Goal: Task Accomplishment & Management: Manage account settings

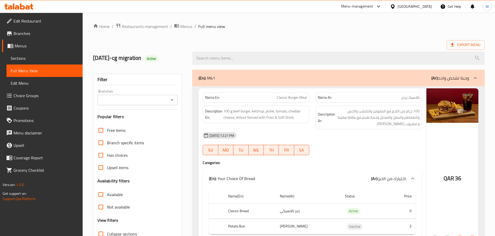
scroll to position [5986, 0]
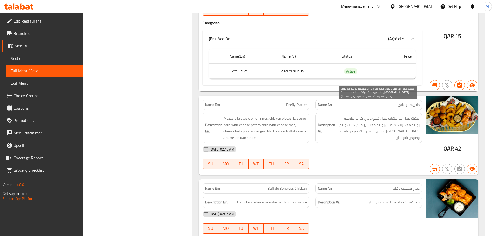
click at [402, 121] on span "ستيك موزاريلا، حلقات بصل، قطع دجاج، كرات هلابينو بجبنة مع كرات بطاطس بجبنة مع ت…" at bounding box center [377, 128] width 83 height 25
click at [346, 121] on span "ستيك موزاريلا، حلقات بصل، قطع دجاج، كرات هلابينو بجبنة مع كرات بطاطس بجبنة مع ت…" at bounding box center [377, 128] width 83 height 25
click at [288, 102] on span "Firefly Platter" at bounding box center [296, 104] width 21 height 5
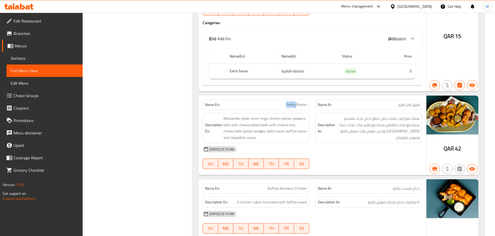
click at [288, 102] on span "Firefly Platter" at bounding box center [296, 104] width 21 height 5
copy span "Firefly Platter"
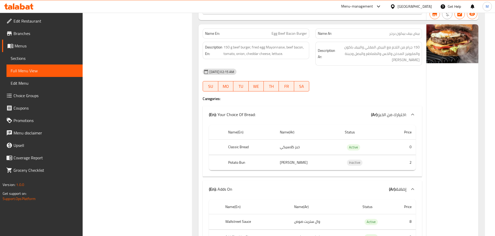
scroll to position [10822, 0]
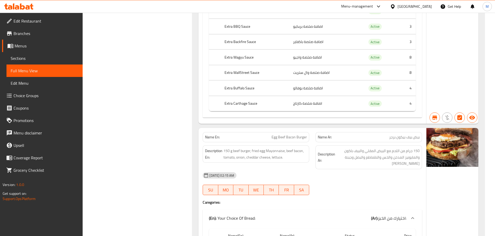
click at [288, 135] on span "Egg Beef Bacon Burger" at bounding box center [288, 137] width 35 height 5
click at [290, 135] on span "Egg Beef Bacon Burger" at bounding box center [288, 137] width 35 height 5
copy span "Bacon"
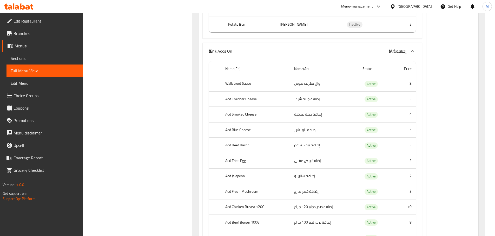
scroll to position [11056, 0]
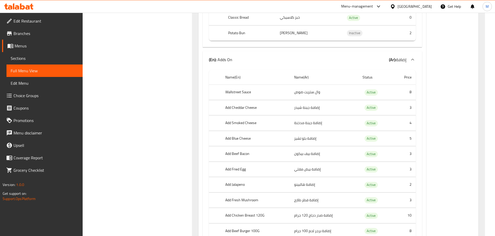
click at [240, 147] on th "Add Beef Bacon" at bounding box center [255, 154] width 69 height 15
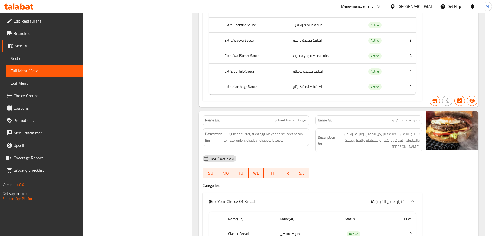
scroll to position [10848, 0]
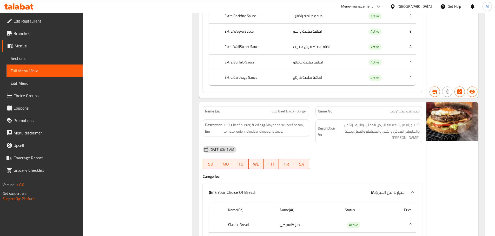
click at [286, 109] on span "Egg Beef Bacon Burger" at bounding box center [288, 111] width 35 height 5
copy span "Egg Beef Bacon Burger"
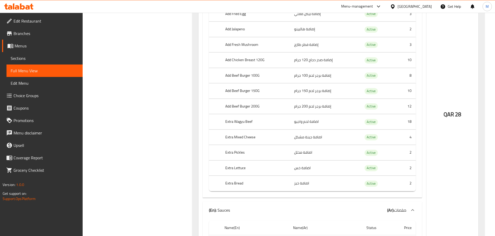
scroll to position [11238, 0]
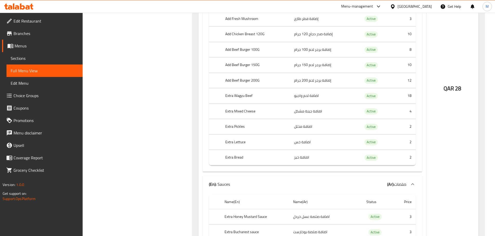
click at [237, 119] on th "Extra Pickles" at bounding box center [255, 126] width 69 height 15
copy th "Extra Pickles"
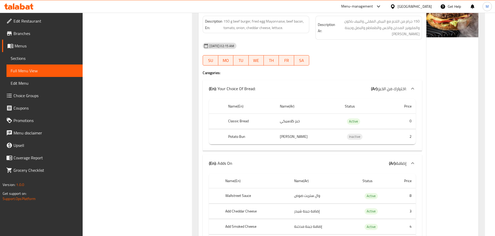
scroll to position [10848, 0]
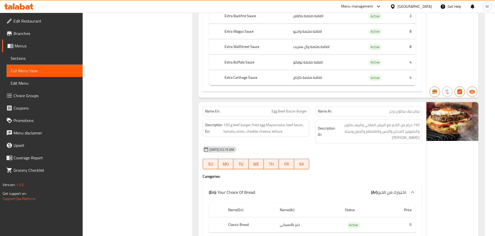
click at [269, 109] on p "Name En: Egg Beef Bacon Burger" at bounding box center [256, 111] width 102 height 5
click at [281, 109] on span "Egg Beef Bacon Burger" at bounding box center [288, 111] width 35 height 5
copy span "Egg Beef Bacon Burger"
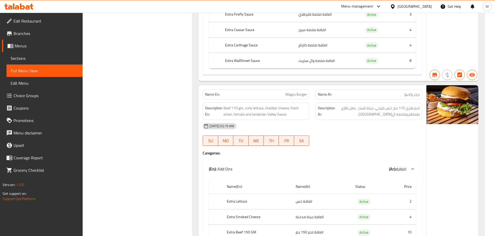
scroll to position [5833, 0]
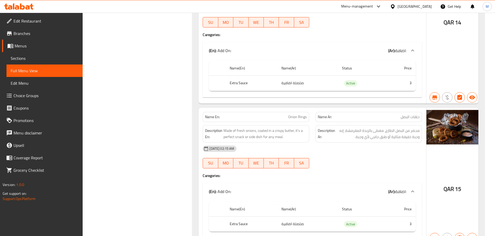
click at [292, 114] on span "Onion Rings" at bounding box center [297, 116] width 19 height 5
copy span "Onion Rings"
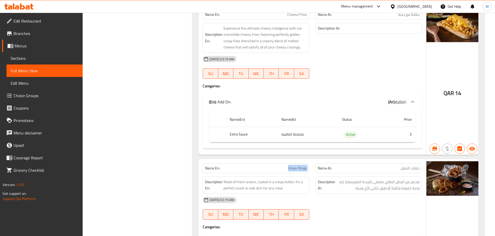
scroll to position [5807, 0]
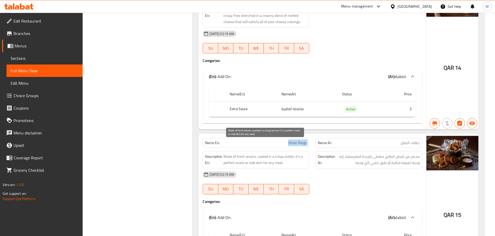
click at [253, 154] on span "Made of fresh onions, coated in a crispy butter, it's a perfect snack or side d…" at bounding box center [264, 160] width 83 height 13
click at [294, 140] on span "Onion Rings" at bounding box center [297, 142] width 19 height 5
copy span "Onion Rings"
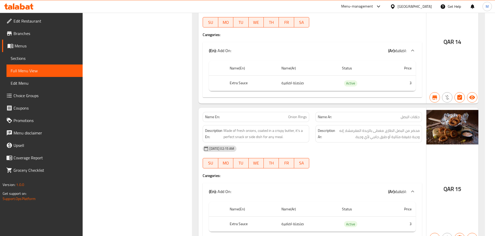
scroll to position [12530, 0]
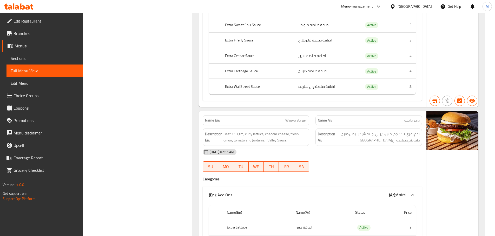
click at [292, 118] on span "Wagyu Burger" at bounding box center [296, 120] width 22 height 5
drag, startPoint x: 292, startPoint y: 101, endPoint x: 301, endPoint y: 101, distance: 9.4
click at [301, 118] on span "Wagyu Burger" at bounding box center [296, 120] width 22 height 5
copy span "Wagyu Burger"
click at [267, 116] on div "Name En: Wagyu Burger" at bounding box center [255, 121] width 106 height 10
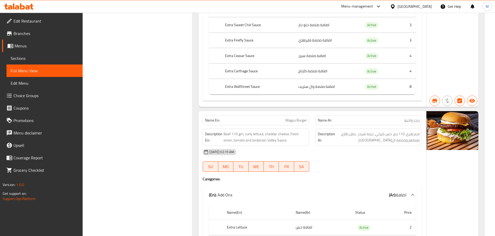
scroll to position [12885, 0]
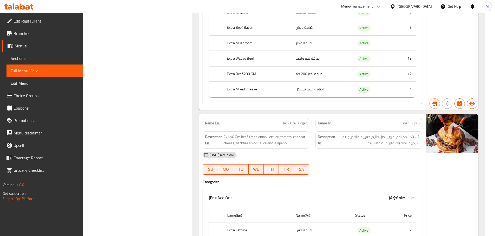
click at [285, 121] on span "Back Fire Burger" at bounding box center [293, 123] width 25 height 5
copy span "Back Fire Burger"
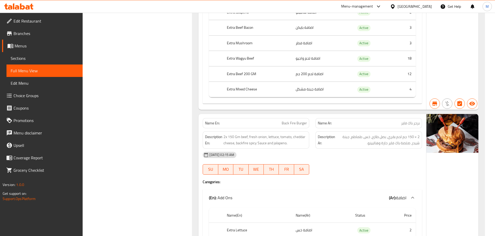
scroll to position [13903, 0]
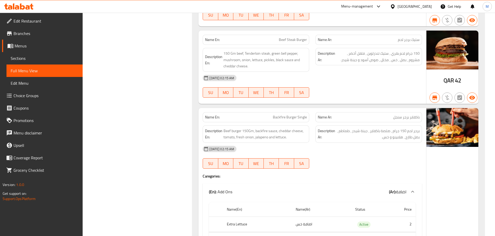
click at [281, 115] on span "Backfire Burger Single" at bounding box center [290, 117] width 34 height 5
copy span "Backfire Burger Single"
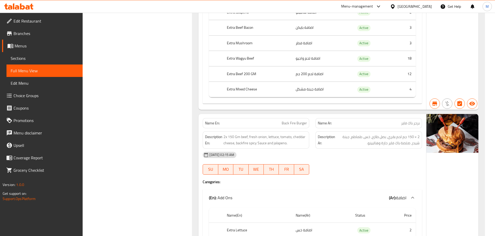
click at [288, 121] on span "Back Fire Burger" at bounding box center [293, 123] width 25 height 5
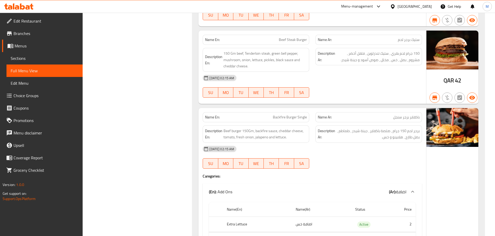
click at [287, 115] on span "Backfire Burger Single" at bounding box center [290, 117] width 34 height 5
click at [254, 50] on span "150 Gm beef, Tenderloin steak, green bell pepper, mushroom, onion, lettuce, pic…" at bounding box center [264, 59] width 83 height 19
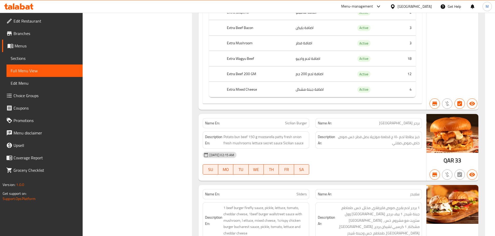
click at [290, 121] on span "Sicilian Burger" at bounding box center [296, 123] width 22 height 5
click at [335, 128] on div "Description Ar: خبز بطاطا لحم ١٥٠ ج قطعة موزريلا بصل فطر خس صوص خاص صوص صقلي" at bounding box center [368, 140] width 113 height 24
click at [292, 121] on span "Sicilian Burger" at bounding box center [296, 123] width 22 height 5
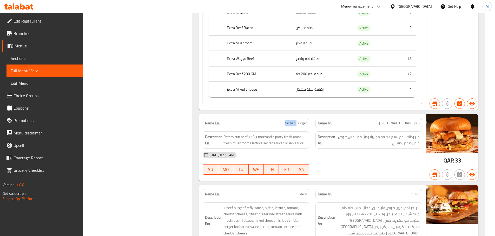
click at [292, 121] on span "Sicilian Burger" at bounding box center [296, 123] width 22 height 5
click at [287, 121] on span "Sicilian Burger" at bounding box center [296, 123] width 22 height 5
click at [288, 121] on span "Sicilian Burger" at bounding box center [296, 123] width 22 height 5
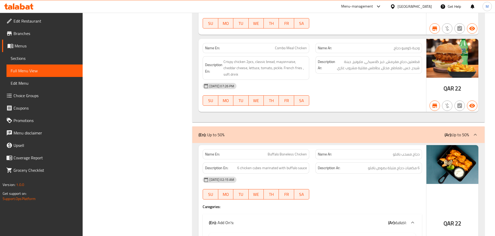
scroll to position [908, 0]
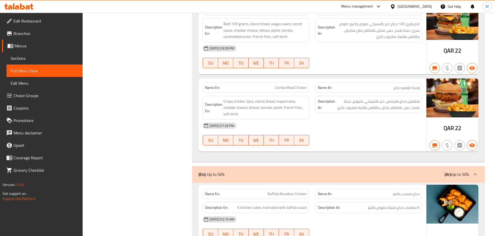
click at [473, 175] on icon at bounding box center [475, 175] width 6 height 6
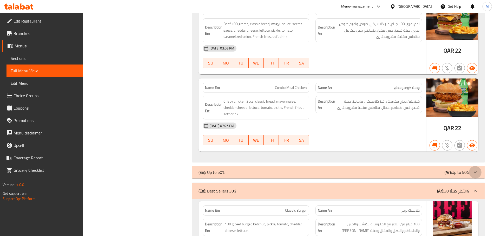
click at [475, 171] on icon at bounding box center [475, 173] width 6 height 6
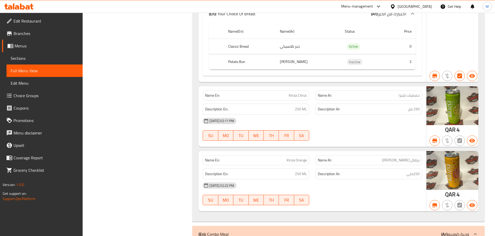
scroll to position [0, 0]
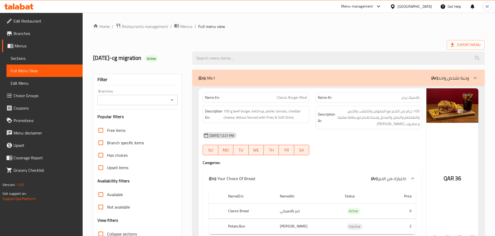
click at [172, 99] on icon "Open" at bounding box center [172, 100] width 6 height 6
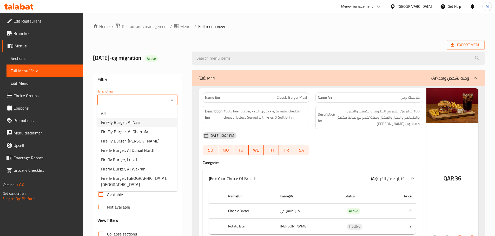
click at [137, 123] on span "FireFly Burger, Al Nasr" at bounding box center [121, 122] width 40 height 6
type input "FireFly Burger, Al Nasr"
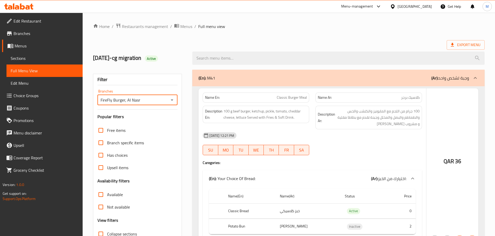
click at [358, 29] on div at bounding box center [247, 118] width 495 height 236
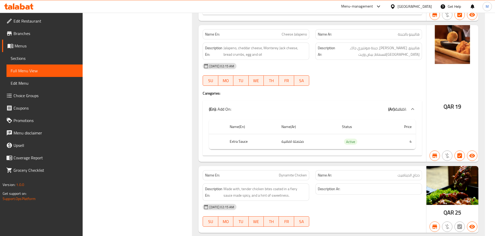
scroll to position [6988, 0]
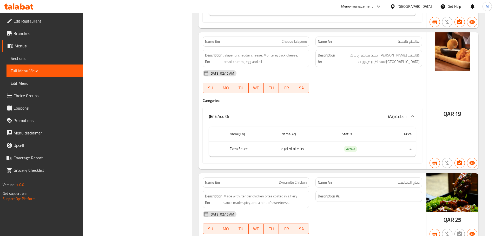
click at [234, 141] on th "Extra Sauce" at bounding box center [251, 148] width 52 height 15
drag, startPoint x: 234, startPoint y: 135, endPoint x: 240, endPoint y: 134, distance: 6.6
click at [240, 141] on th "Extra Sauce" at bounding box center [251, 148] width 52 height 15
click at [277, 180] on p "Name En: Dynamite Chicken" at bounding box center [256, 182] width 102 height 5
click at [292, 180] on span "Dynamite Chicken" at bounding box center [293, 182] width 28 height 5
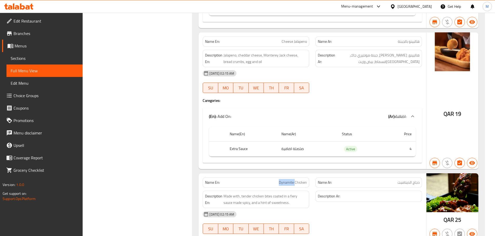
click at [292, 180] on span "Dynamite Chicken" at bounding box center [293, 182] width 28 height 5
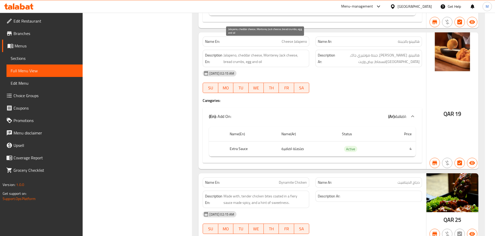
click at [266, 52] on span "Jalapeno, cheddar cheese, Monterey Jack cheese, bread crumbs, egg and oil" at bounding box center [264, 58] width 83 height 13
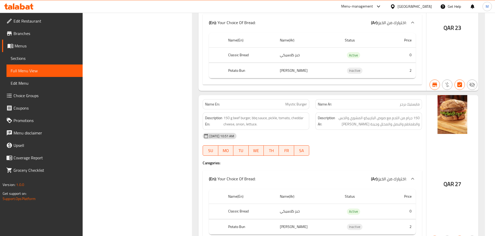
scroll to position [2126, 0]
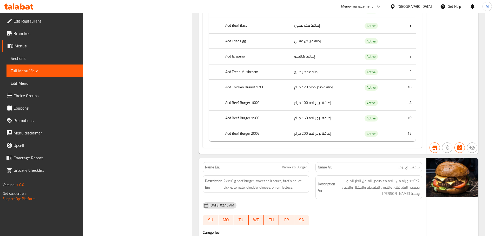
click at [242, 105] on th "Add Beef Burger 100G" at bounding box center [255, 102] width 69 height 15
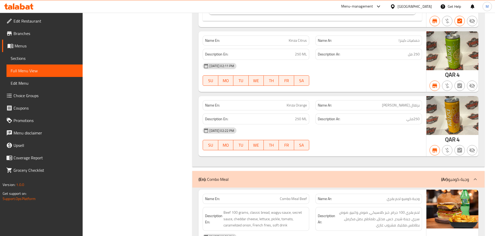
scroll to position [719, 0]
click at [292, 44] on div "Name En: Kinza Citrus" at bounding box center [255, 40] width 106 height 10
click at [294, 43] on span "Kinza Citrus" at bounding box center [297, 40] width 18 height 5
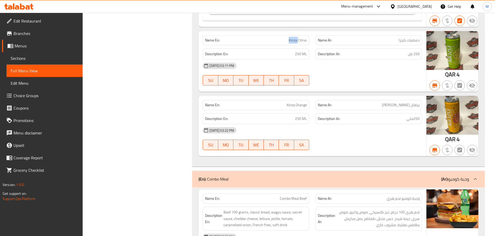
click at [294, 43] on span "Kinza Citrus" at bounding box center [297, 40] width 18 height 5
click at [369, 124] on div "Description Ar: 250ملي" at bounding box center [368, 118] width 106 height 11
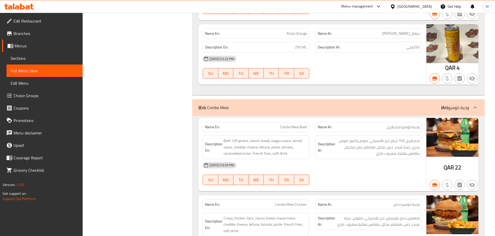
scroll to position [797, 0]
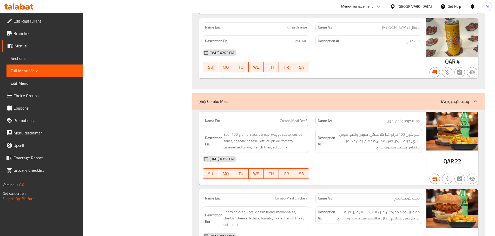
click at [271, 50] on div "[DATE] 02:22 PM" at bounding box center [311, 52] width 225 height 12
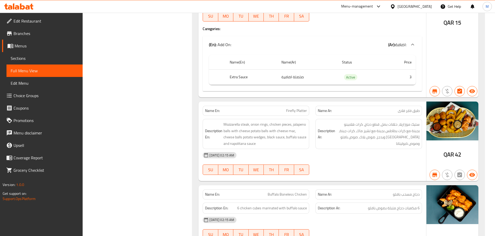
scroll to position [6917, 0]
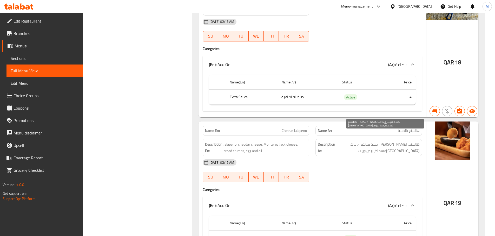
click at [387, 141] on span "هالبينو، [PERSON_NAME]، جبنة مونتيري جاك، [GEOGRAPHIC_DATA]قسماط، بيض وزيت" at bounding box center [377, 147] width 83 height 13
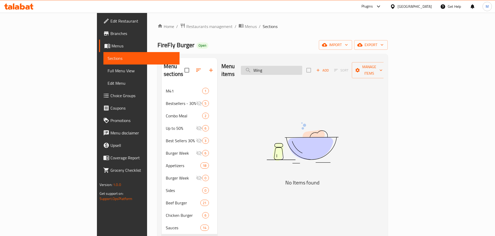
click at [302, 66] on input "Wing" at bounding box center [271, 70] width 61 height 9
paste input "Firefly Platter"
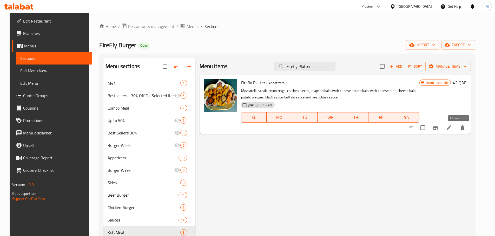
type input "Firefly Platter"
click at [452, 131] on icon at bounding box center [448, 128] width 6 height 6
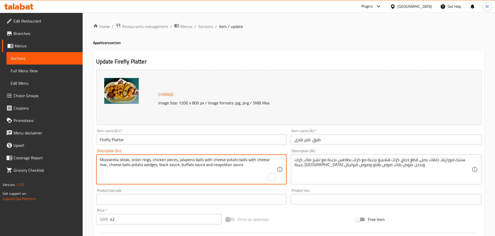
click at [222, 166] on textarea "Mozzarella steak, onion rings, chicken pieces, jalapeno balls with cheese potat…" at bounding box center [188, 170] width 177 height 25
paste textarea "apolitana"
type textarea "Mozzarella steak, onion rings, chicken pieces, jalapeno balls with cheese potat…"
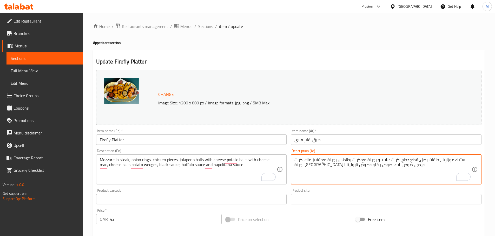
type textarea "ستيك موزاريلا، حلقات بصل، قطع دجاج، كرات هلابينو بجبنة مع كرات بطاطس بجبنة مع ت…"
click at [333, 42] on h4 "Appetizers section" at bounding box center [288, 42] width 391 height 5
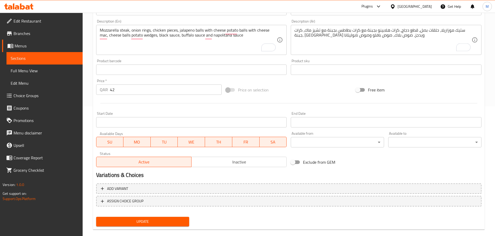
scroll to position [138, 0]
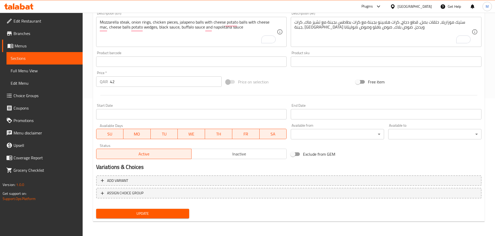
click at [159, 217] on span "Update" at bounding box center [142, 214] width 85 height 6
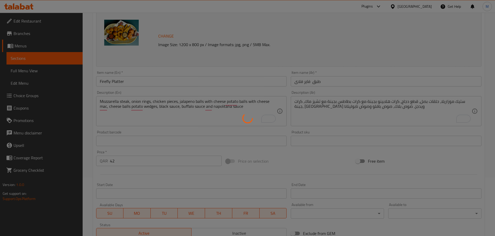
scroll to position [0, 0]
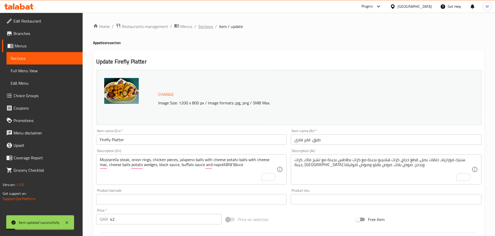
click at [203, 28] on span "Sections" at bounding box center [205, 26] width 15 height 6
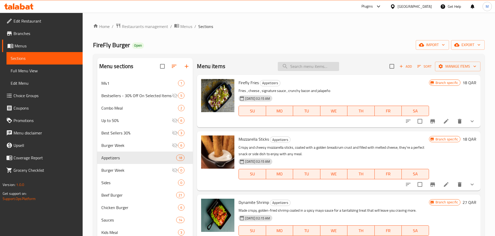
click at [300, 67] on input "search" at bounding box center [307, 66] width 61 height 9
paste input "Backfire Burger Single"
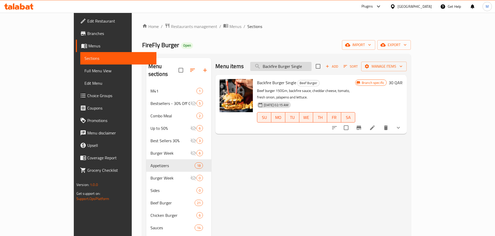
click at [311, 66] on input "Backfire Burger Single" at bounding box center [280, 66] width 61 height 9
click at [298, 66] on input "Backfire Burger" at bounding box center [280, 66] width 61 height 9
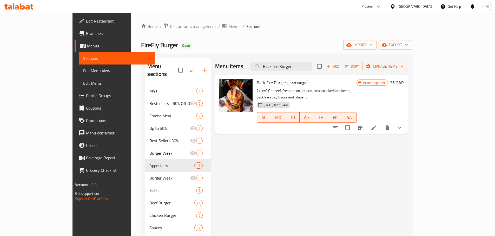
type input "Back fire Burger"
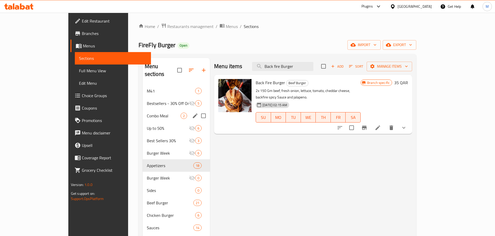
scroll to position [73, 0]
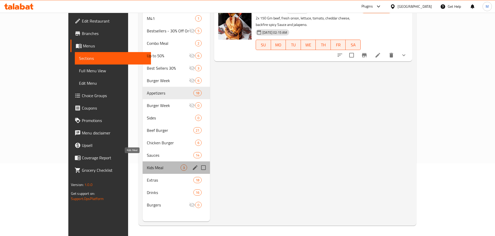
click at [147, 165] on span "Kids Meal" at bounding box center [164, 168] width 34 height 6
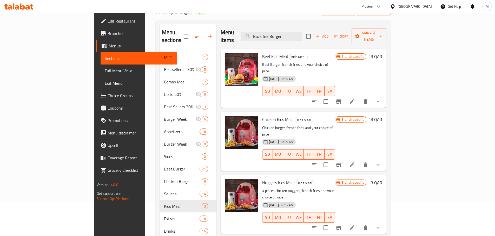
scroll to position [21, 0]
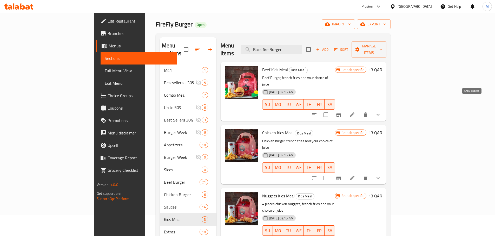
click at [381, 112] on icon "show more" at bounding box center [378, 115] width 6 height 6
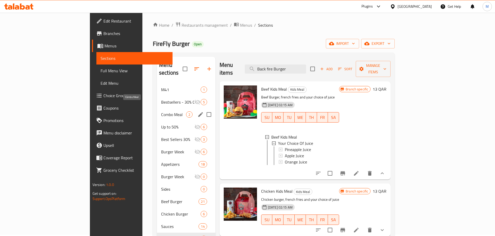
scroll to position [0, 0]
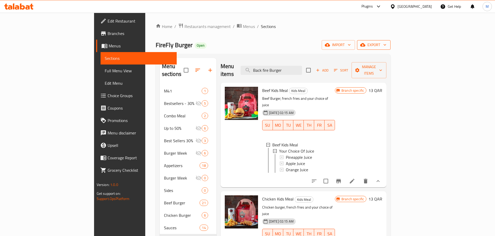
click at [387, 46] on icon "button" at bounding box center [384, 44] width 5 height 5
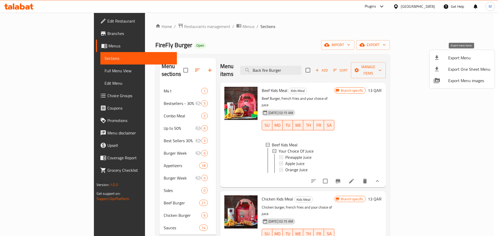
click at [466, 56] on span "Export Menu" at bounding box center [470, 58] width 42 height 6
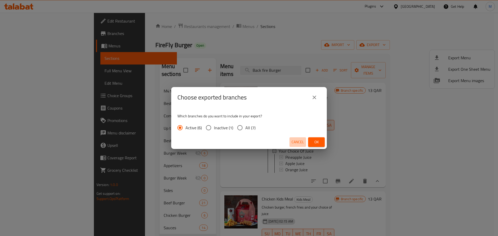
click at [296, 143] on span "Cancel" at bounding box center [298, 142] width 12 height 6
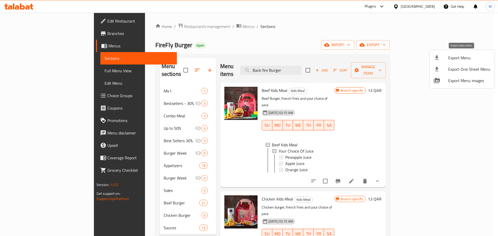
click at [460, 57] on span "Export Menu" at bounding box center [470, 58] width 42 height 6
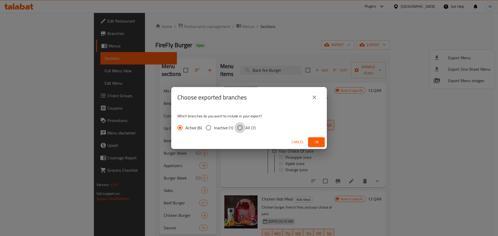
click at [245, 131] on input "All (7)" at bounding box center [240, 128] width 11 height 11
radio input "true"
click at [321, 140] on button "Ok" at bounding box center [316, 143] width 17 height 10
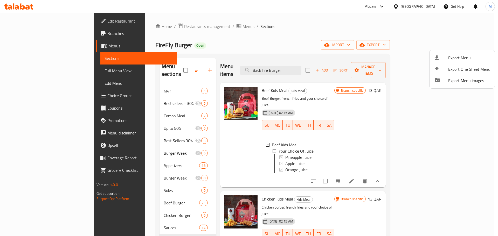
click at [305, 93] on div at bounding box center [249, 118] width 498 height 236
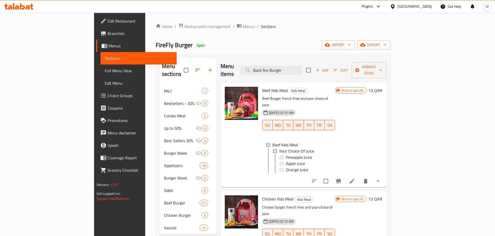
click at [262, 87] on span "Beef Kids Meal" at bounding box center [275, 91] width 26 height 8
drag, startPoint x: 243, startPoint y: 83, endPoint x: 256, endPoint y: 83, distance: 12.7
click at [262, 87] on span "Beef Kids Meal" at bounding box center [275, 91] width 26 height 8
copy span "Beef Kids Meal"
click at [354, 179] on icon at bounding box center [351, 181] width 5 height 5
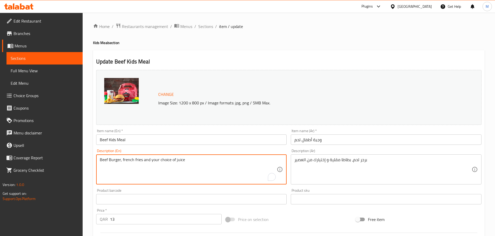
drag, startPoint x: 114, startPoint y: 161, endPoint x: 118, endPoint y: 160, distance: 4.5
click at [118, 160] on textarea "Beef Burger, french fries and your choice of juice" at bounding box center [188, 170] width 177 height 25
paste textarea "with cheese,ketchup,lettuce"
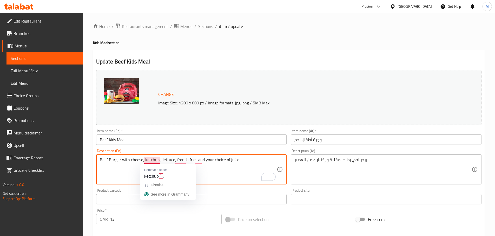
click at [159, 162] on textarea "Beef Burger with cheese, ketchup , lettuce, french fries and your choice of jui…" at bounding box center [188, 170] width 177 height 25
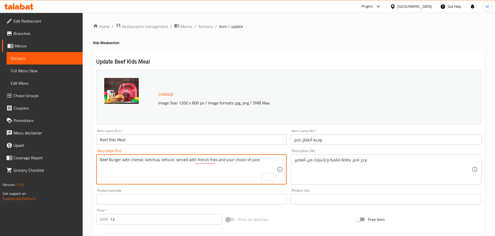
click at [259, 161] on textarea "Beef Burger with cheese, ketchup, lettuce, served with french fries and your ch…" at bounding box center [188, 170] width 177 height 25
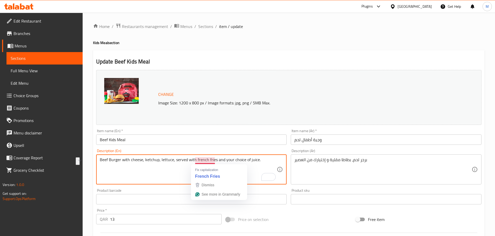
click at [255, 170] on textarea "Beef Burger with cheese, ketchup, lettuce, served with french fries and your ch…" at bounding box center [188, 170] width 177 height 25
click at [247, 159] on textarea "Beef Burger with cheese, ketchup, lettuce, served with french fries and your ch…" at bounding box center [188, 170] width 177 height 25
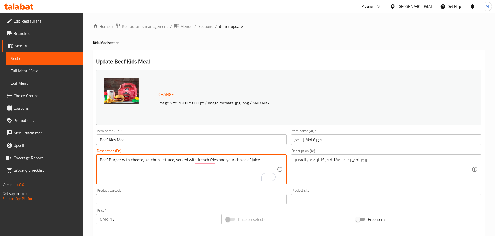
click at [247, 159] on textarea "Beef Burger with cheese, ketchup, lettuce, served with french fries and your ch…" at bounding box center [188, 170] width 177 height 25
type textarea "Beef Burger with cheese, ketchup, lettuce, served with french fries and your ch…"
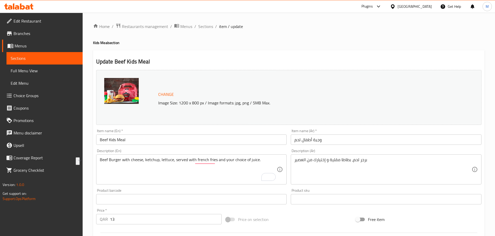
click at [244, 54] on div "Update Beef Kids Meal Change Image Size: 1200 x 800 px / Image formats: jpg, pn…" at bounding box center [288, 209] width 391 height 318
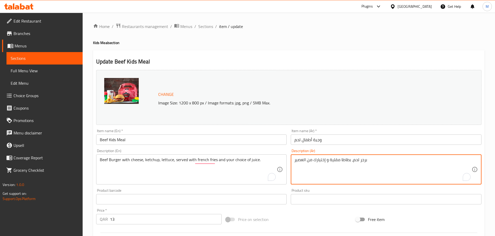
click at [364, 160] on textarea "برجر لحم، بطاطا مقلية و إختيارك من العصير" at bounding box center [382, 170] width 177 height 25
paste textarea "مع الجبن والكاتشب والخس"
type textarea "برجر لحم بقري مع الجبن، الكاتشب والخس، يقدم مع بطاطا مقلية و إختيارك من العصير"
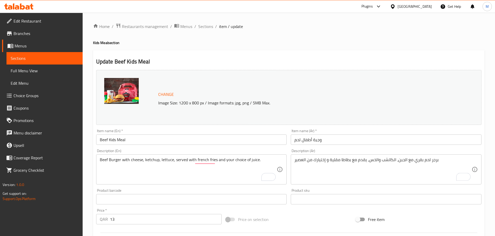
click at [487, 123] on div "Home / Restaurants management / Menus / Sections / item / update Kids Meal sect…" at bounding box center [289, 198] width 412 height 370
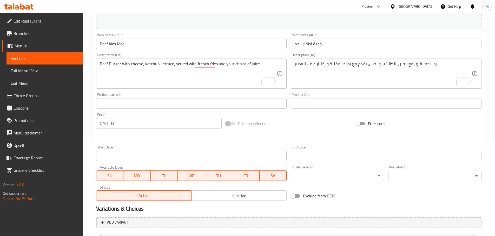
scroll to position [146, 0]
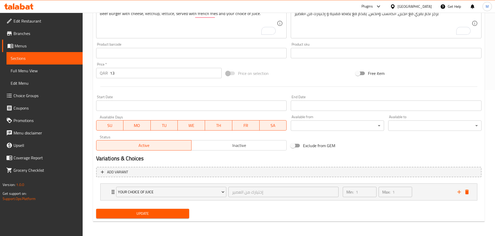
click at [137, 213] on span "Update" at bounding box center [142, 214] width 85 height 6
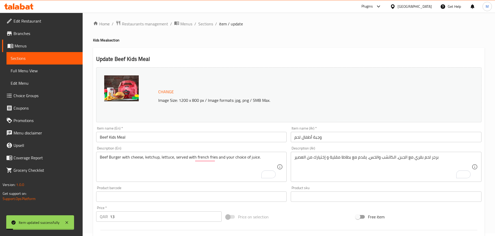
scroll to position [0, 0]
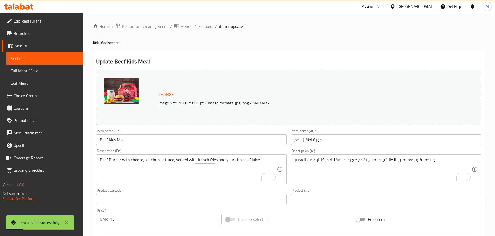
click at [206, 28] on span "Sections" at bounding box center [205, 26] width 15 height 6
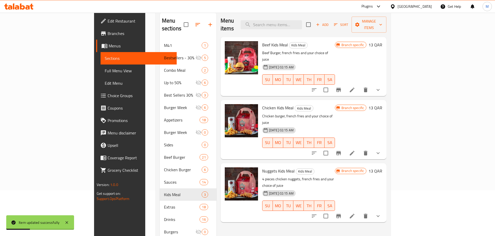
scroll to position [52, 0]
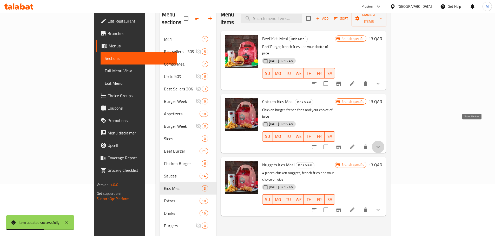
click at [381, 144] on icon "show more" at bounding box center [378, 147] width 6 height 6
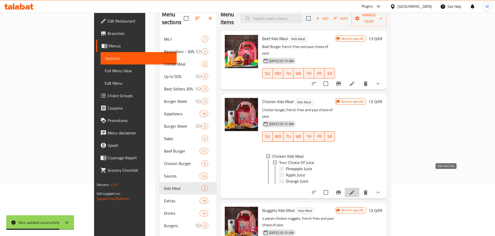
click at [354, 191] on icon at bounding box center [351, 193] width 5 height 5
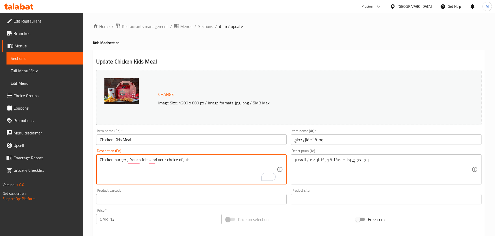
paste textarea "with cheese,mayo,lettuce"
type textarea "Chicken burger with cheese, mayo and lettuce, served with french fries and your…"
click at [108, 137] on input "Chicken Kids Meal" at bounding box center [191, 140] width 191 height 10
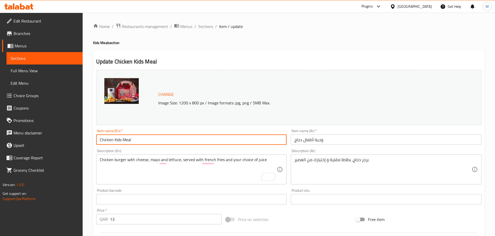
click at [108, 137] on input "Chicken Kids Meal" at bounding box center [191, 140] width 191 height 10
click at [115, 139] on input "Chicken Kids Meal" at bounding box center [191, 140] width 191 height 10
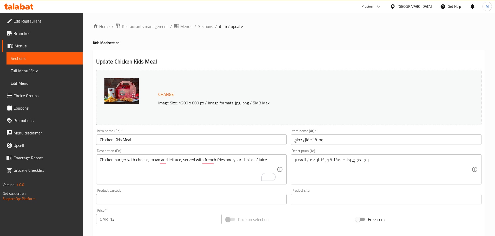
click at [92, 128] on div "Home / Restaurants management / Menus / Sections / item / update Kids Meal sect…" at bounding box center [289, 198] width 412 height 370
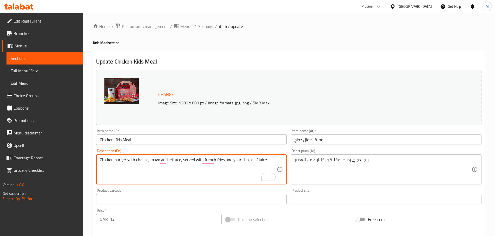
click at [183, 158] on textarea "Chicken burger with cheese, mayo and lettuce, served with french fries and your…" at bounding box center [188, 170] width 177 height 25
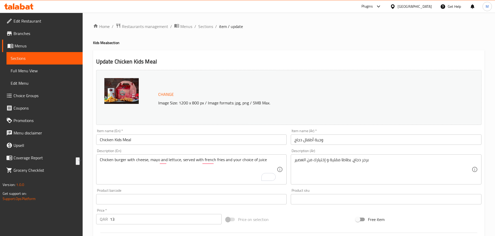
click at [182, 161] on textarea "Chicken burger with cheese, mayo and lettuce, served with french fries and your…" at bounding box center [188, 170] width 177 height 25
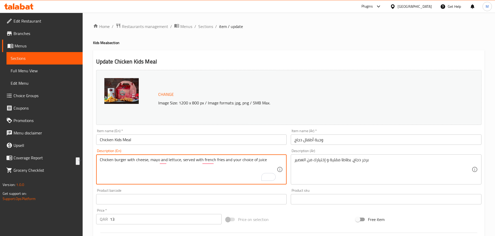
click at [182, 161] on textarea "Chicken burger with cheese, mayo and lettuce, served with french fries and your…" at bounding box center [188, 170] width 177 height 25
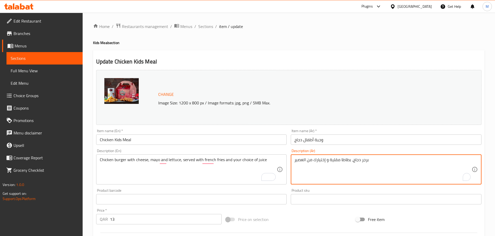
click at [365, 161] on textarea "برجر دجاج، بطاطا مقلية و إختيارك من العصير" at bounding box center [382, 170] width 177 height 25
paste textarea "مع الجبن والمايونيز والخس، يقدم مع"
click at [476, 46] on div "Home / Restaurants management / Menus / Sections / item / update Kids Meal sect…" at bounding box center [288, 197] width 391 height 349
drag, startPoint x: 387, startPoint y: 160, endPoint x: 381, endPoint y: 162, distance: 6.6
click at [423, 162] on textarea "برجر دجاج مع الجبن، المايونيز والخس، يقدم مع بطاطا مقلية و إختيارك من العصير" at bounding box center [382, 170] width 177 height 25
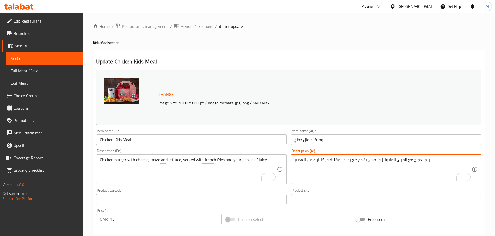
type textarea "برجر دجاج مع الجبن، المايونيز والخس، يقدم مع بطاطا مقلية و إختيارك من العصير"
click at [490, 70] on div "Home / Restaurants management / Menus / Sections / item / update Kids Meal sect…" at bounding box center [289, 198] width 412 height 370
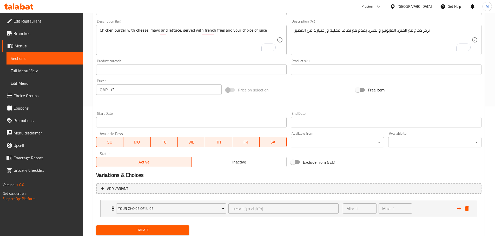
scroll to position [146, 0]
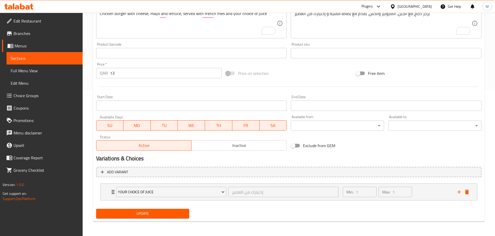
click at [141, 211] on span "Update" at bounding box center [142, 214] width 85 height 6
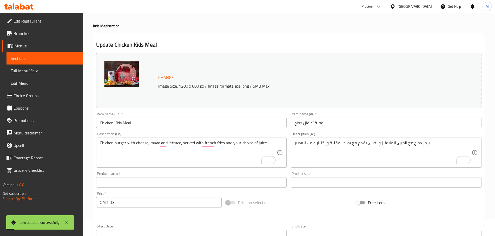
scroll to position [0, 0]
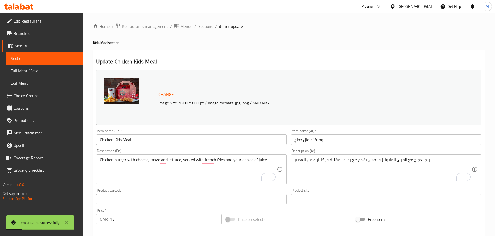
click at [211, 26] on span "Sections" at bounding box center [205, 26] width 15 height 6
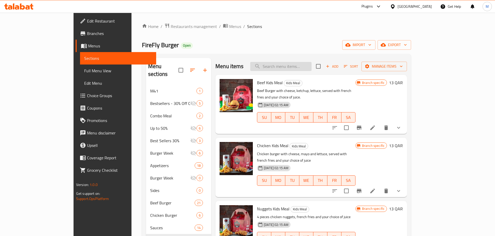
click at [311, 66] on input "search" at bounding box center [280, 66] width 61 height 9
paste input "Kinza Citrus"
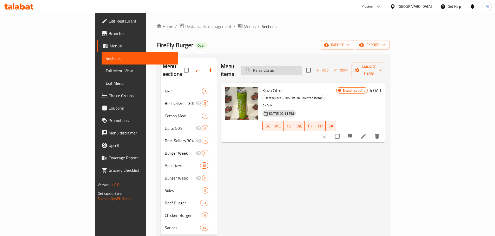
click at [302, 68] on input "Kinza Citrus" at bounding box center [270, 70] width 61 height 9
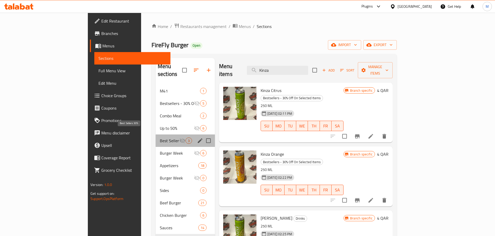
click at [160, 138] on span "Best Sellers 30%" at bounding box center [169, 141] width 19 height 6
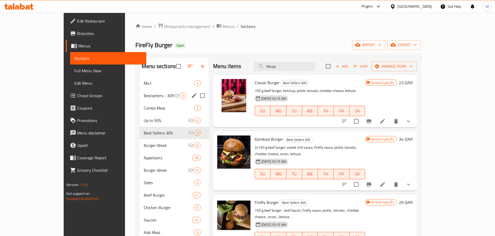
click at [160, 91] on div "Bestsellers - 30% Off On Selected Items 5" at bounding box center [173, 96] width 69 height 12
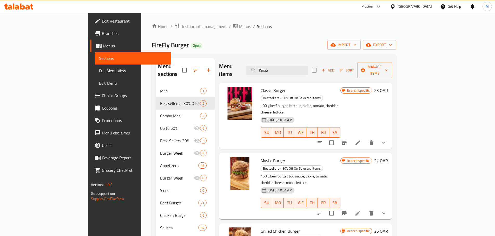
click at [260, 87] on span "Classic Burger" at bounding box center [272, 91] width 25 height 8
drag, startPoint x: 246, startPoint y: 81, endPoint x: 254, endPoint y: 82, distance: 7.5
click at [260, 87] on span "Classic Burger" at bounding box center [272, 91] width 25 height 8
copy span "Classic Burger"
click at [303, 66] on input "Kinza" at bounding box center [276, 70] width 61 height 9
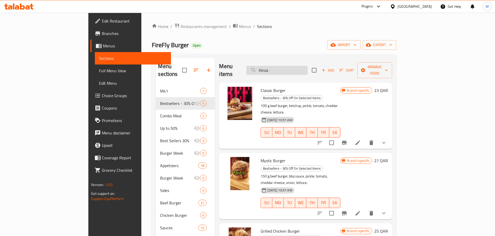
click at [303, 66] on input "Kinza" at bounding box center [276, 70] width 61 height 9
paste input "Classic Burger"
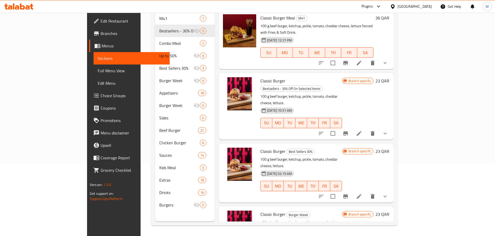
type input "Classic Burger"
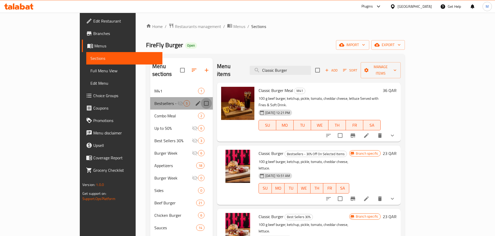
click at [201, 98] on input "Menu sections" at bounding box center [206, 103] width 11 height 11
checkbox input "false"
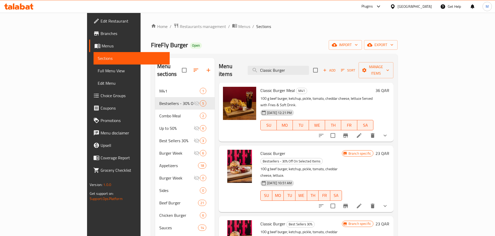
click at [292, 96] on p "100 g beef burger, ketchup, pickle, tomato, cheddar cheese, lettuce Served with…" at bounding box center [316, 102] width 113 height 13
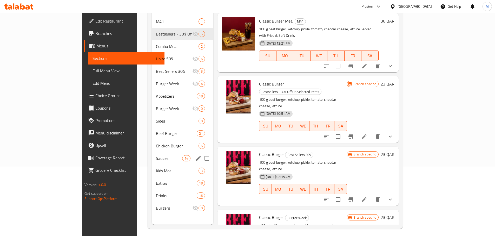
scroll to position [73, 0]
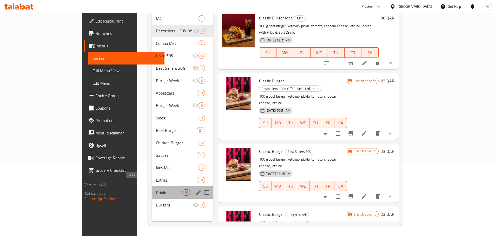
click at [156, 190] on span "Drinks" at bounding box center [169, 193] width 26 height 6
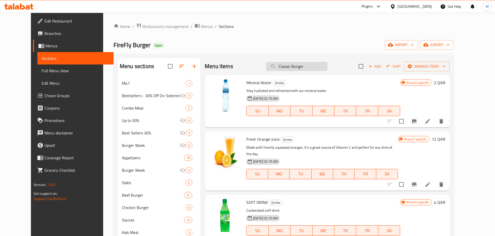
click at [300, 70] on input "Classic Burger" at bounding box center [296, 66] width 61 height 9
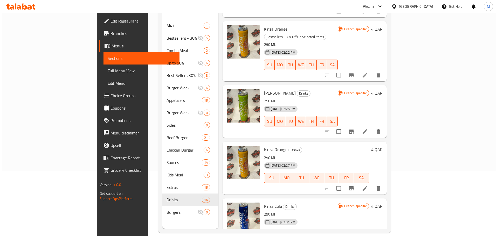
scroll to position [73, 0]
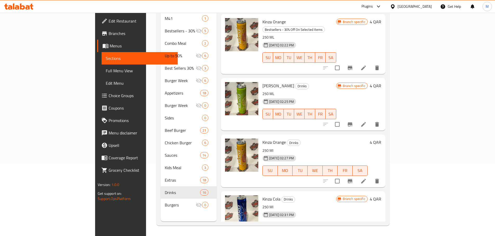
type input "Kinza"
click at [356, 118] on button "Branch-specific-item" at bounding box center [349, 124] width 12 height 12
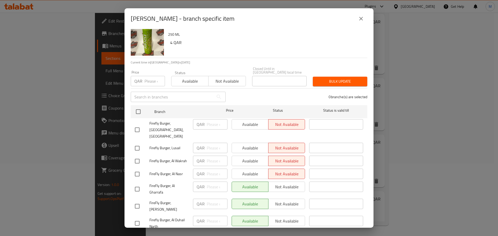
scroll to position [16, 0]
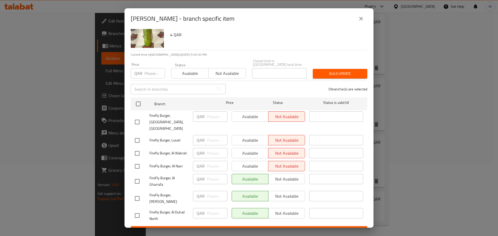
click at [364, 22] on icon "close" at bounding box center [361, 19] width 6 height 6
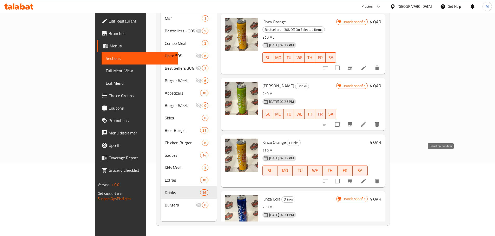
click at [353, 178] on icon "Branch-specific-item" at bounding box center [350, 181] width 6 height 6
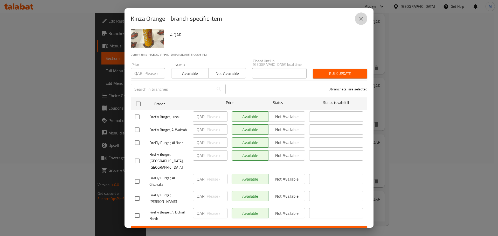
click at [362, 19] on icon "close" at bounding box center [361, 19] width 6 height 6
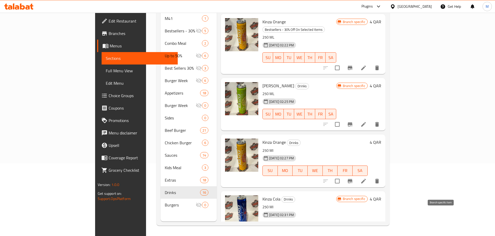
click at [353, 235] on icon "Branch-specific-item" at bounding box center [350, 238] width 6 height 6
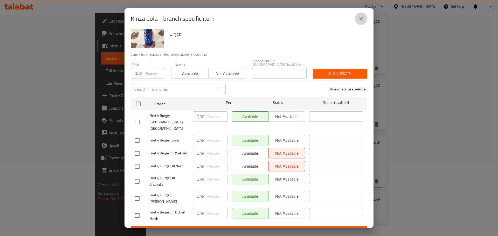
click at [365, 16] on button "close" at bounding box center [361, 18] width 12 height 12
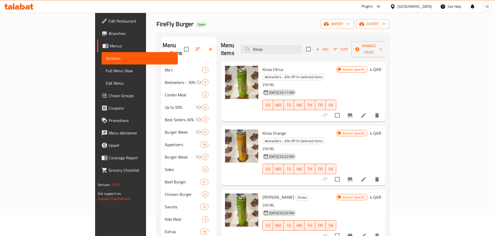
scroll to position [0, 0]
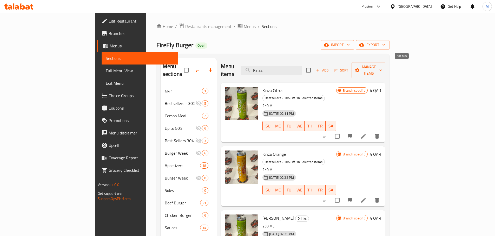
click at [329, 67] on span "Add" at bounding box center [322, 70] width 14 height 6
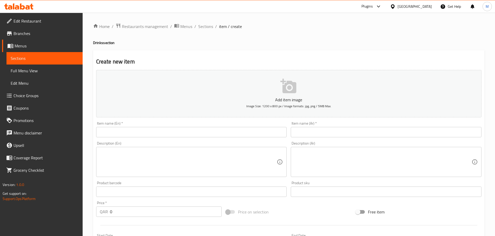
click at [148, 133] on input "text" at bounding box center [191, 132] width 191 height 10
paste input "Kinza lemon"
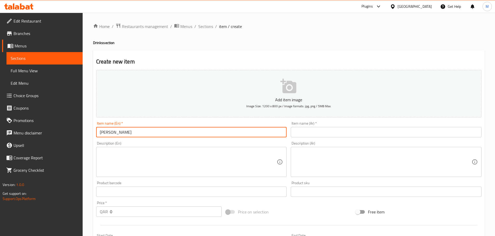
type input "Kinza Lemon"
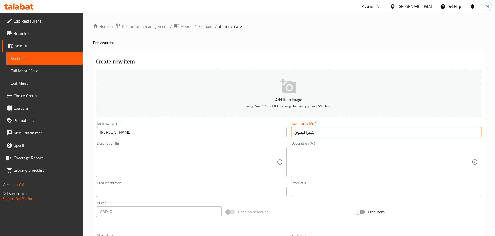
click at [116, 132] on input "Kinza Lemon" at bounding box center [191, 132] width 191 height 10
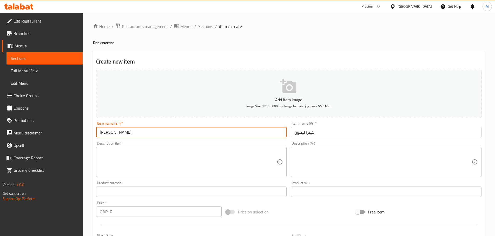
click at [116, 132] on input "Kinza Lemon" at bounding box center [191, 132] width 191 height 10
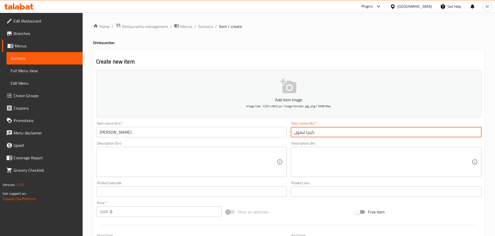
click at [314, 134] on input "كينرا ليمون" at bounding box center [385, 132] width 191 height 10
paste input "text"
type input "كينزا ليمون"
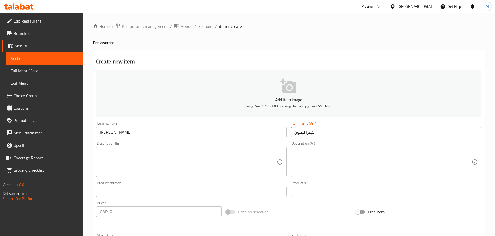
click at [90, 81] on div "Home / Restaurants management / Menus / Sections / item / create Drinks section…" at bounding box center [289, 190] width 412 height 354
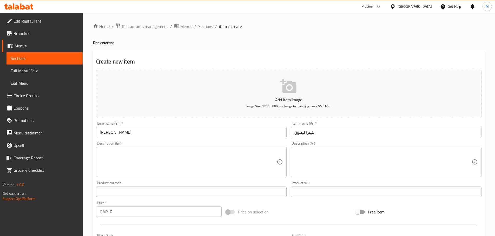
scroll to position [104, 0]
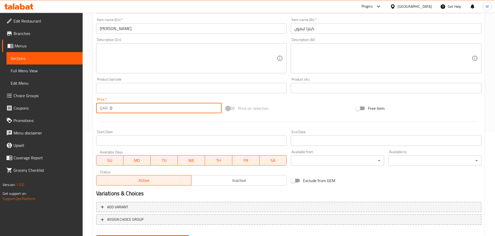
drag, startPoint x: 119, startPoint y: 109, endPoint x: 97, endPoint y: 114, distance: 22.0
click at [97, 114] on div "Price   * QAR 0 Price *" at bounding box center [159, 106] width 130 height 20
type input "4"
click at [231, 183] on span "Inactive" at bounding box center [238, 181] width 91 height 8
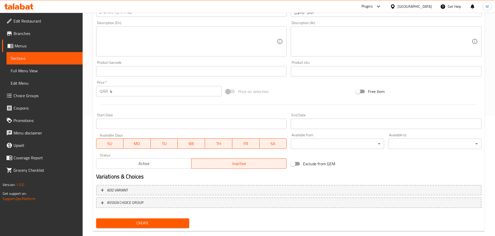
scroll to position [130, 0]
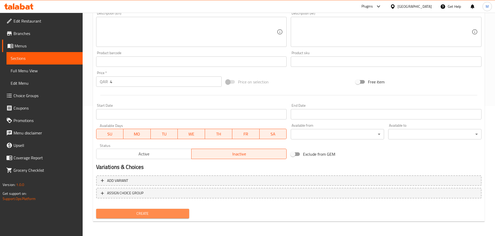
click at [141, 214] on span "Create" at bounding box center [142, 214] width 85 height 6
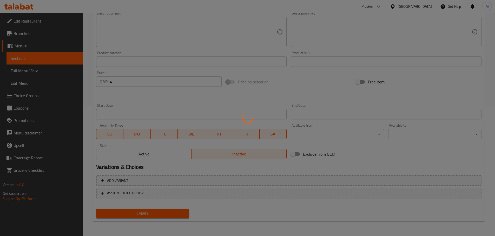
type input "0"
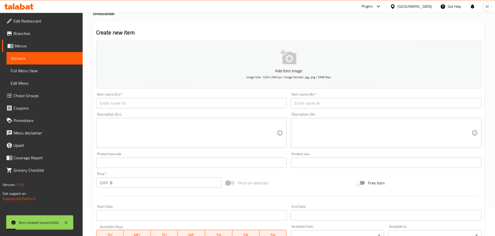
scroll to position [1, 0]
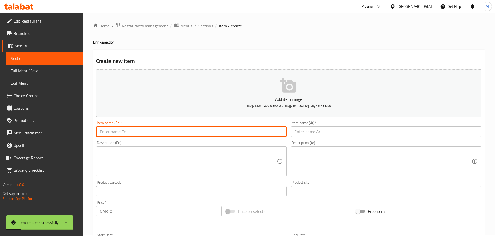
drag, startPoint x: 123, startPoint y: 128, endPoint x: 130, endPoint y: 132, distance: 7.7
click at [124, 128] on input "text" at bounding box center [191, 132] width 191 height 10
paste input "Kinza lemon diet"
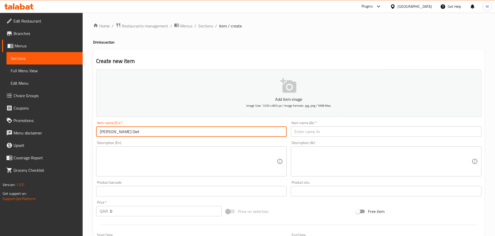
type input "Kinza Lemon Diet"
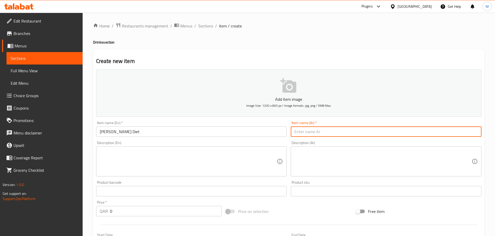
click at [320, 131] on input "text" at bounding box center [385, 132] width 191 height 10
paste input "كينزا ليمون"
type input "كينزا ليمون دايت"
click at [194, 56] on div "Create new item Add item image Image Size: 1200 x 800 px / Image formats: jpg, …" at bounding box center [288, 201] width 391 height 302
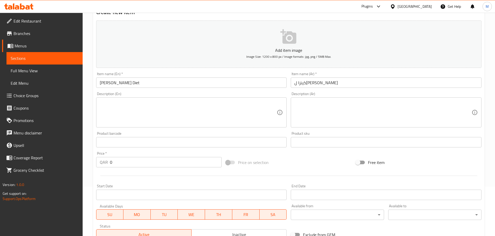
scroll to position [130, 0]
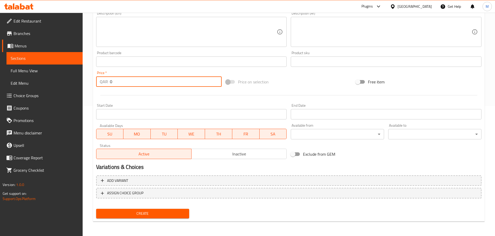
drag, startPoint x: 111, startPoint y: 80, endPoint x: 107, endPoint y: 82, distance: 4.0
click at [107, 82] on div "QAR 0 Price *" at bounding box center [159, 82] width 126 height 10
type input "4"
click at [231, 155] on span "Inactive" at bounding box center [238, 155] width 91 height 8
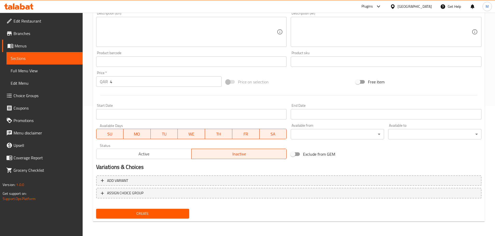
click at [150, 219] on button "Create" at bounding box center [142, 214] width 93 height 10
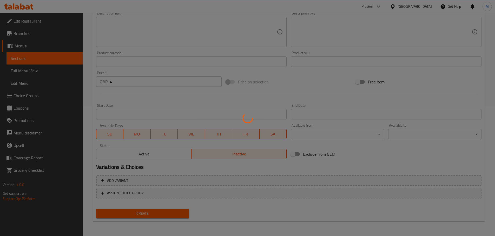
type input "0"
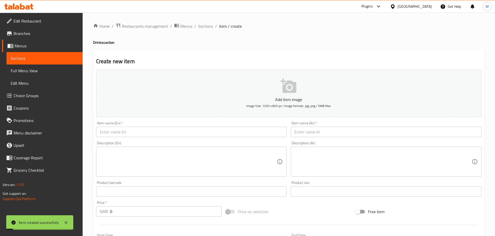
scroll to position [0, 0]
click at [132, 129] on input "text" at bounding box center [191, 132] width 191 height 10
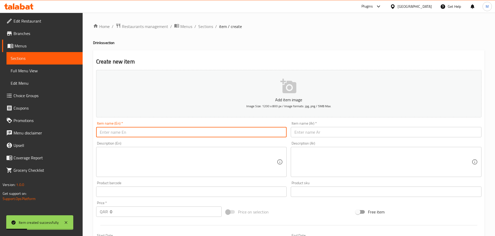
paste input "Kinza cola diet"
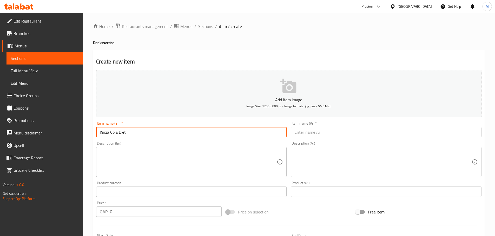
type input "Kinza Cola Diet"
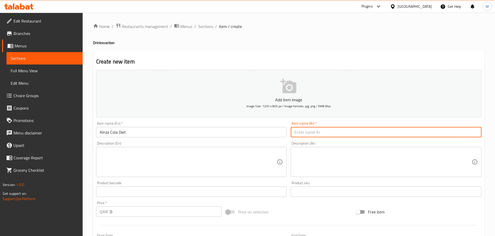
click at [305, 134] on input "text" at bounding box center [385, 132] width 191 height 10
paste input "كينزا كولا دايت"
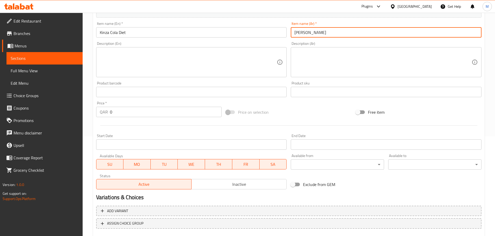
scroll to position [104, 0]
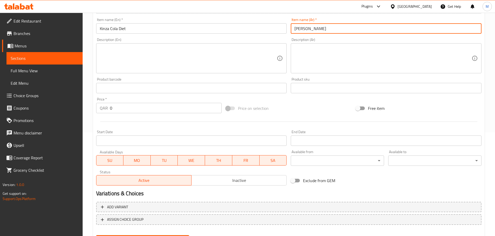
type input "كينزا كولا دايت"
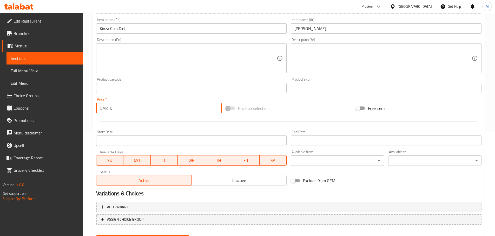
drag, startPoint x: 119, startPoint y: 111, endPoint x: 106, endPoint y: 110, distance: 12.5
click at [106, 110] on div "QAR 0 Price *" at bounding box center [159, 108] width 126 height 10
type input "4"
click at [218, 182] on span "Inactive" at bounding box center [238, 181] width 91 height 8
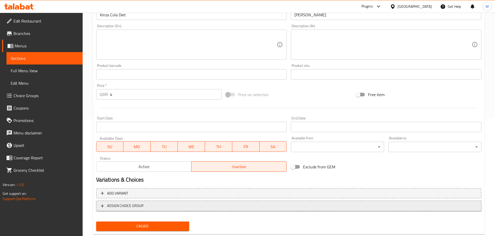
scroll to position [130, 0]
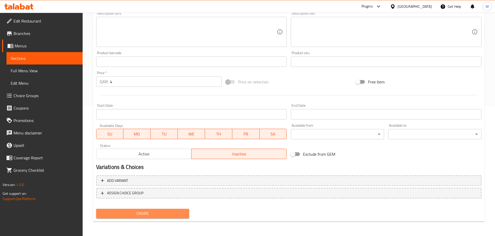
click at [137, 215] on span "Create" at bounding box center [142, 214] width 85 height 6
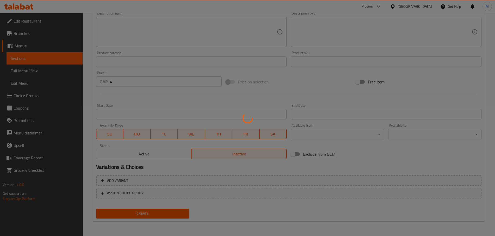
type input "0"
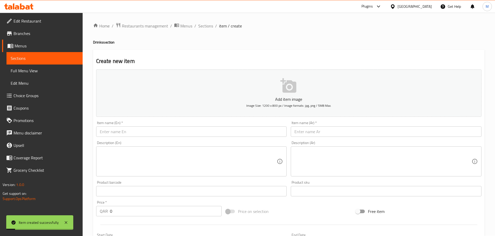
scroll to position [0, 0]
click at [205, 27] on span "Sections" at bounding box center [205, 26] width 15 height 6
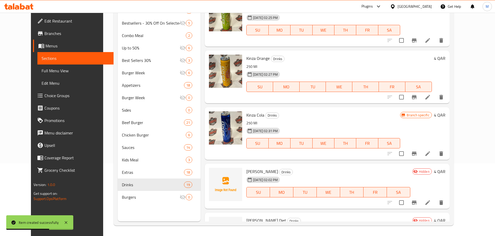
scroll to position [837, 0]
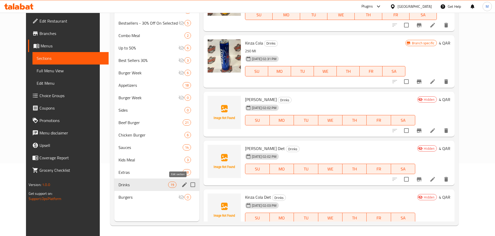
click at [182, 187] on icon "edit" at bounding box center [184, 185] width 5 height 5
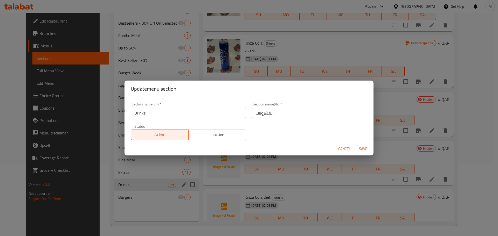
click at [141, 111] on input "Drinks" at bounding box center [188, 113] width 115 height 10
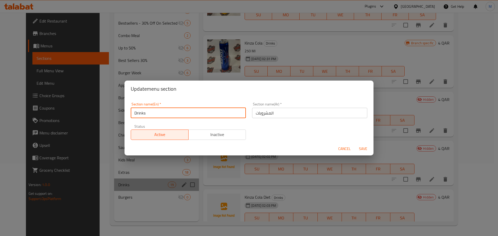
click at [141, 111] on input "Drinks" at bounding box center [188, 113] width 115 height 10
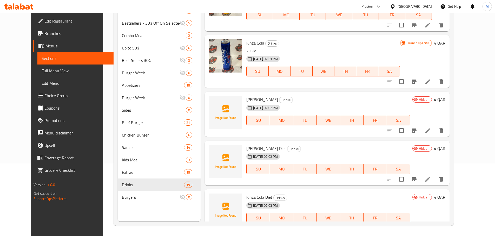
click at [246, 96] on span "Kinza Lemon" at bounding box center [262, 100] width 32 height 8
drag, startPoint x: 243, startPoint y: 86, endPoint x: 251, endPoint y: 84, distance: 7.6
click at [251, 96] on span "Kinza Lemon" at bounding box center [262, 100] width 32 height 8
copy span "Kinza Lemon"
click at [246, 145] on span "Kinza Lemon Diet" at bounding box center [266, 149] width 40 height 8
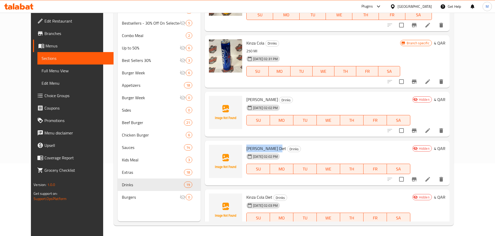
drag, startPoint x: 242, startPoint y: 134, endPoint x: 267, endPoint y: 138, distance: 24.8
click at [267, 145] on span "Kinza Lemon Diet" at bounding box center [266, 149] width 40 height 8
copy span "Kinza Lemon Diet"
click at [246, 194] on span "Kinza Cola Diet" at bounding box center [259, 198] width 26 height 8
drag, startPoint x: 245, startPoint y: 185, endPoint x: 261, endPoint y: 184, distance: 16.9
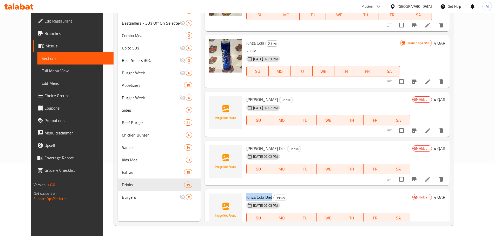
click at [261, 194] on span "Kinza Cola Diet" at bounding box center [259, 198] width 26 height 8
copy span "Kinza Cola Diet"
click at [258, 77] on div "Menu items Add Sort Manage items Mineral Water Drinks Stay hydrated and refresh…" at bounding box center [324, 103] width 248 height 236
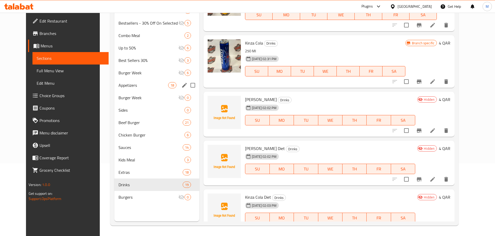
click at [137, 87] on span "Appetizers" at bounding box center [143, 85] width 50 height 6
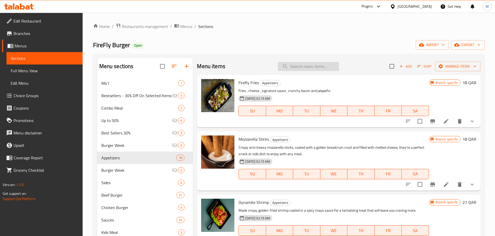
click at [301, 67] on input "search" at bounding box center [307, 66] width 61 height 9
type input "wing"
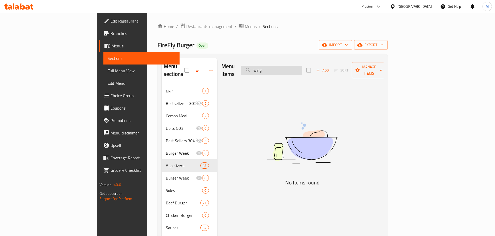
click at [301, 67] on input "wing" at bounding box center [271, 70] width 61 height 9
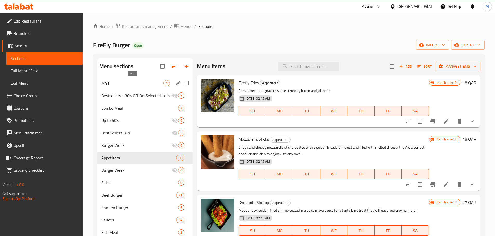
click at [131, 82] on span "M41" at bounding box center [132, 83] width 62 height 6
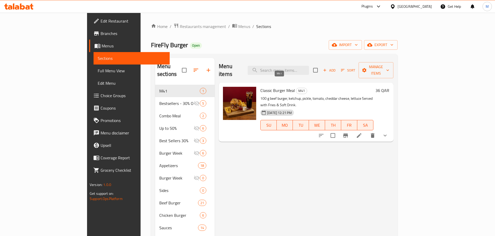
click at [296, 88] on span "M41" at bounding box center [301, 91] width 11 height 6
copy span "M41"
click at [309, 67] on input "search" at bounding box center [277, 70] width 61 height 9
paste input "Classic Burger"
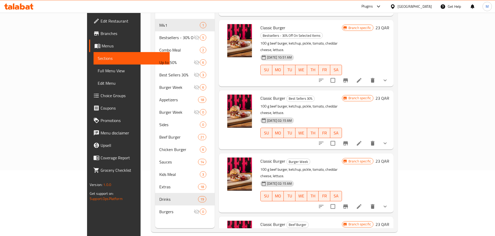
scroll to position [73, 0]
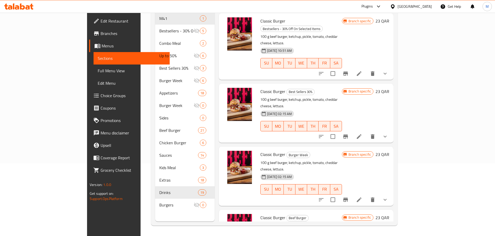
click at [303, 223] on p "100 g beef burger, ketchup, pickle, tomato, cheddar cheese, lettuce." at bounding box center [301, 229] width 82 height 13
copy div "100 g beef burger, ketchup, pickle, tomato, cheddar cheese, lettuce."
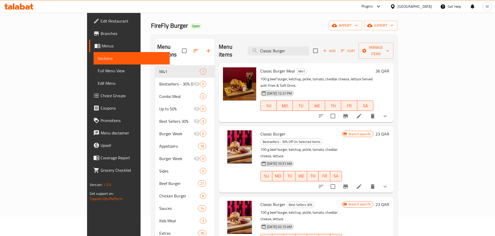
scroll to position [0, 0]
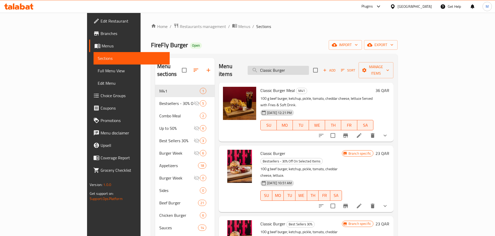
click at [309, 67] on input "Classic Burger" at bounding box center [277, 70] width 61 height 9
paste input "Platter"
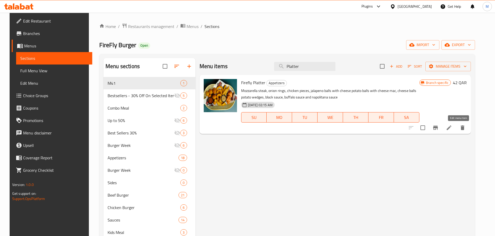
type input "Platter"
click at [452, 128] on icon at bounding box center [448, 128] width 6 height 6
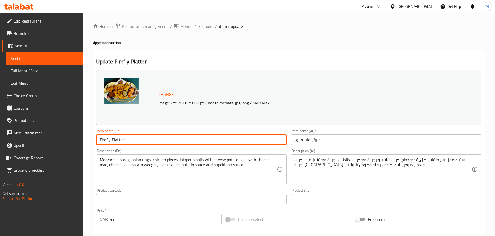
click at [103, 141] on input "Firefly Platter" at bounding box center [191, 140] width 191 height 10
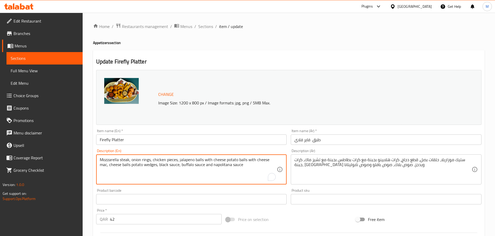
click at [131, 160] on textarea "Mozzarella steak, onion rings, chicken pieces, jalapeno balls with cheese potat…" at bounding box center [188, 170] width 177 height 25
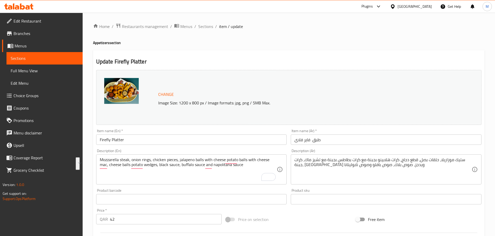
click at [185, 165] on textarea "Mozzarella steak, onion rings, chicken pieces, jalapeno balls with cheese potat…" at bounding box center [188, 170] width 177 height 25
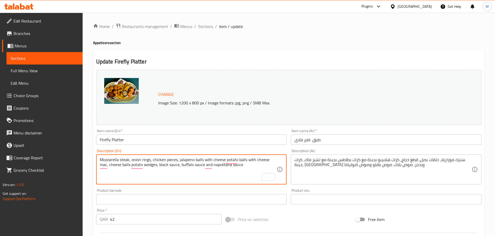
click at [187, 165] on textarea "Mozzarella steak, onion rings, chicken pieces, jalapeno balls with cheese potat…" at bounding box center [188, 170] width 177 height 25
type textarea "Mozzarella steak, onion rings, chicken pieces, jalapeno balls with cheese potat…"
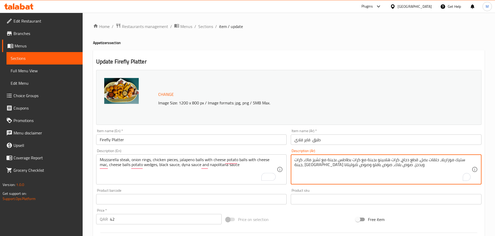
drag, startPoint x: 326, startPoint y: 164, endPoint x: 329, endPoint y: 164, distance: 2.6
click at [329, 164] on textarea "ستيك موزاريلا، حلقات بصل، قطع دجاج، كرات هلابينو بجبنة مع كرات بطاطس بجبنة مع ت…" at bounding box center [382, 170] width 177 height 25
type textarea "ستيك موزاريلا، حلقات بصل، قطع دجاج، كرات هلابينو بجبنة مع كرات بطاطس بجبنة مع ت…"
click at [425, 55] on div "Update Firefly Platter Change Image Size: 1200 x 800 px / Image formats: jpg, p…" at bounding box center [288, 205] width 391 height 310
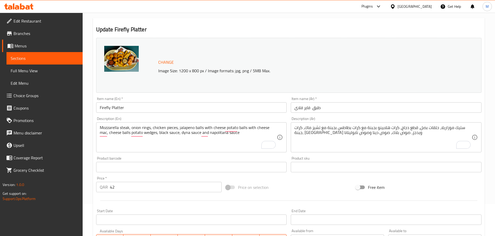
scroll to position [138, 0]
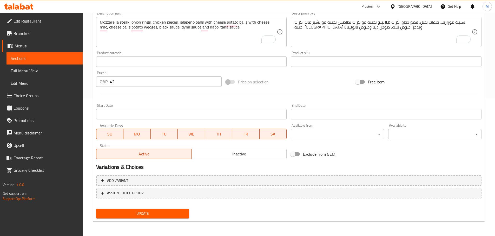
click at [140, 212] on span "Update" at bounding box center [142, 214] width 85 height 6
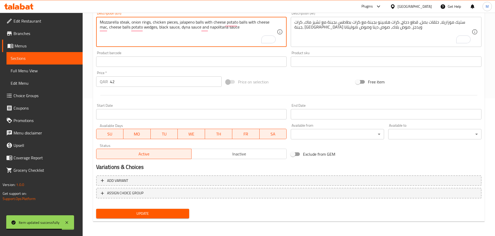
click at [153, 27] on textarea "Mozzarella steak, onion rings, chicken pieces, jalapeno balls with cheese potat…" at bounding box center [188, 32] width 177 height 25
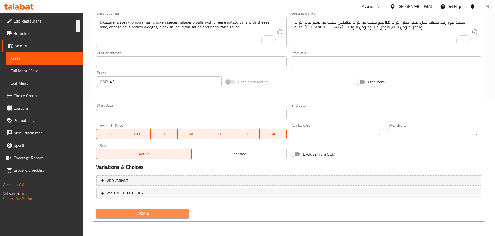
click at [171, 211] on button "Update" at bounding box center [142, 214] width 93 height 10
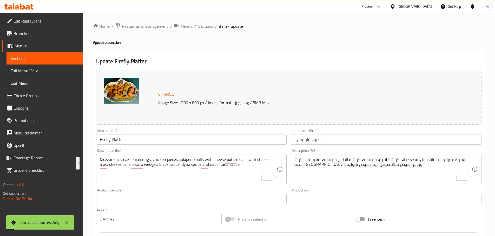
scroll to position [0, 0]
click at [211, 26] on span "Sections" at bounding box center [205, 26] width 15 height 6
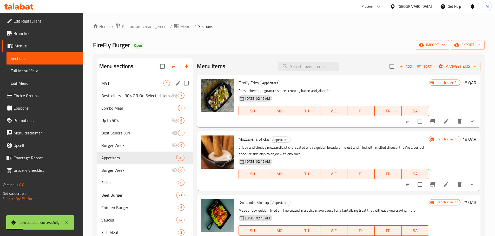
click at [117, 83] on span "M41" at bounding box center [132, 83] width 62 height 6
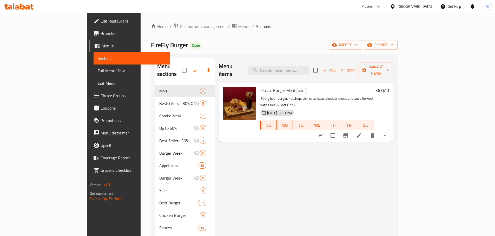
click at [290, 46] on div "FireFly Burger Open import export" at bounding box center [274, 45] width 246 height 10
click at [362, 133] on icon at bounding box center [359, 136] width 6 height 6
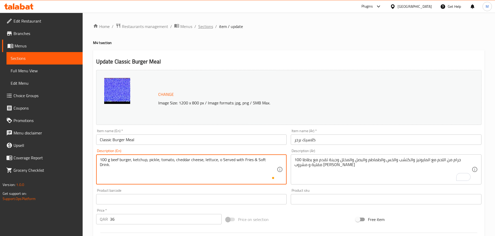
type textarea "100 g beef burger, ketchup, pickle, tomato, cheddar cheese, lettuce, o Served w…"
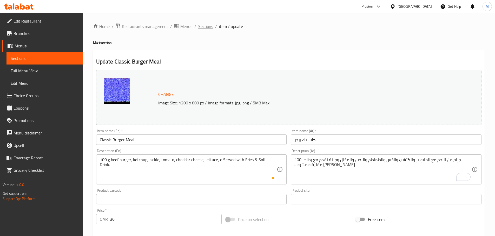
click at [204, 28] on span "Sections" at bounding box center [205, 26] width 15 height 6
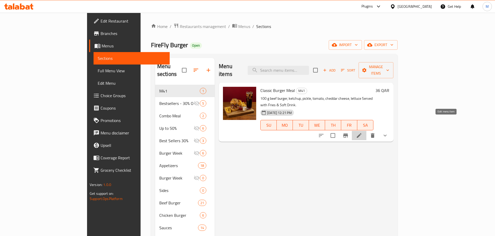
click at [361, 133] on icon at bounding box center [358, 135] width 5 height 5
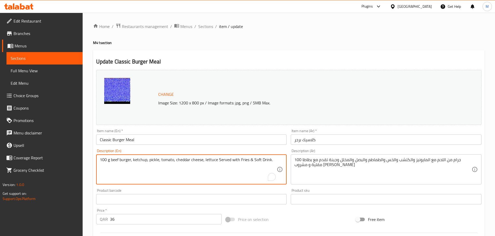
click at [201, 161] on textarea "100 g beef burger, ketchup, pickle, tomato, cheddar cheese, lettuce Served with…" at bounding box center [188, 170] width 177 height 25
click at [203, 25] on span "Sections" at bounding box center [205, 26] width 15 height 6
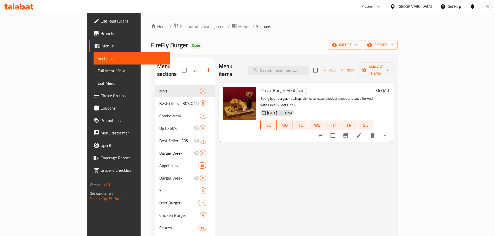
click at [366, 131] on li at bounding box center [358, 135] width 15 height 9
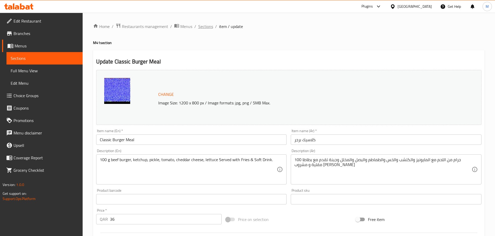
click at [203, 28] on span "Sections" at bounding box center [205, 26] width 15 height 6
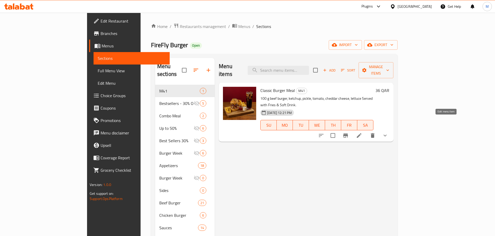
click at [362, 133] on icon at bounding box center [359, 136] width 6 height 6
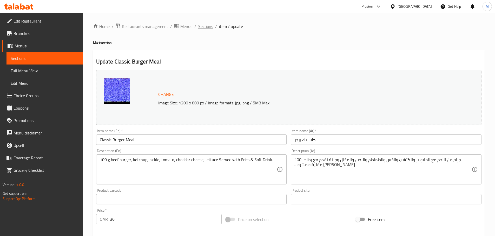
click at [204, 29] on span "Sections" at bounding box center [205, 26] width 15 height 6
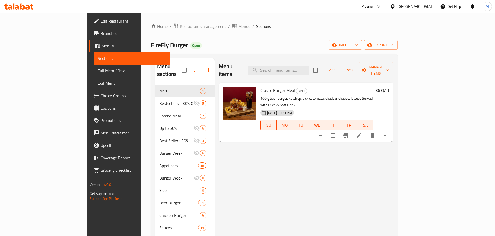
click at [260, 87] on span "Classic Burger Meal" at bounding box center [277, 91] width 35 height 8
drag, startPoint x: 246, startPoint y: 84, endPoint x: 254, endPoint y: 80, distance: 9.3
click at [260, 87] on span "Classic Burger Meal" at bounding box center [277, 91] width 35 height 8
copy span "Classic Burger"
click at [293, 69] on input "search" at bounding box center [277, 70] width 61 height 9
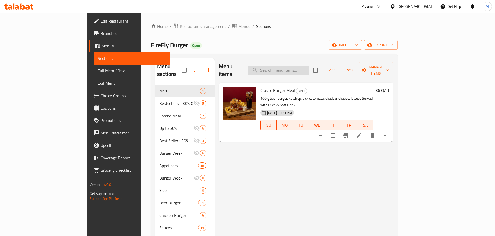
paste input "Classic Burger"
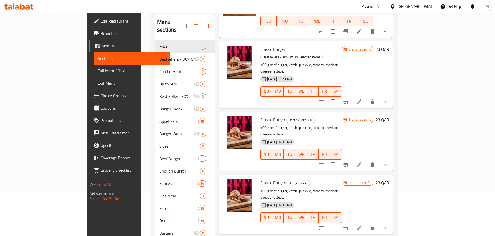
scroll to position [73, 0]
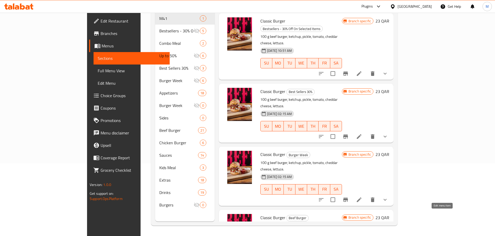
type input "Classic Burger"
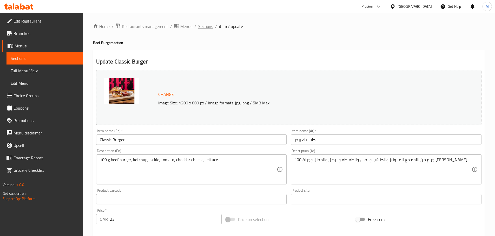
click at [208, 27] on span "Sections" at bounding box center [205, 26] width 15 height 6
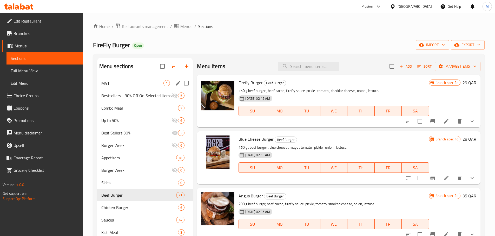
click at [152, 83] on span "M41" at bounding box center [132, 83] width 62 height 6
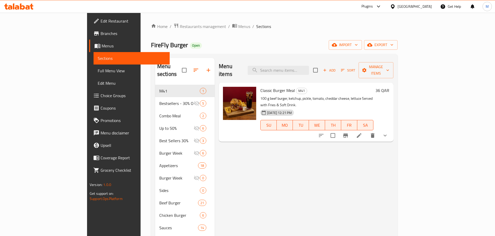
click at [260, 87] on span "Classic Burger Meal" at bounding box center [277, 91] width 35 height 8
drag, startPoint x: 241, startPoint y: 82, endPoint x: 255, endPoint y: 82, distance: 14.6
click at [260, 87] on span "Classic Burger Meal" at bounding box center [277, 91] width 35 height 8
copy span "Classic Burger"
click at [297, 67] on input "search" at bounding box center [277, 70] width 61 height 9
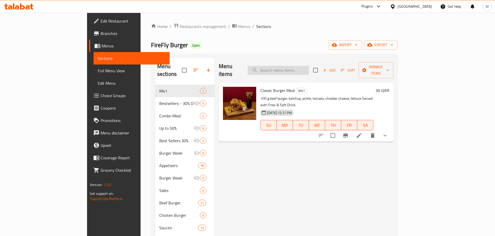
paste input "Classic Burger"
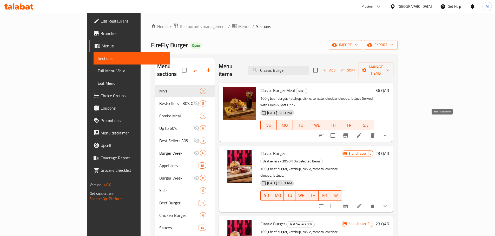
type input "Classic Burger"
click at [362, 133] on icon at bounding box center [359, 136] width 6 height 6
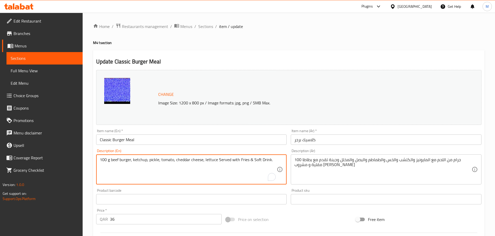
click at [219, 161] on textarea "100 g beef burger, ketchup, pickle, tomato, cheddar cheese, lettuce Served with…" at bounding box center [188, 170] width 177 height 25
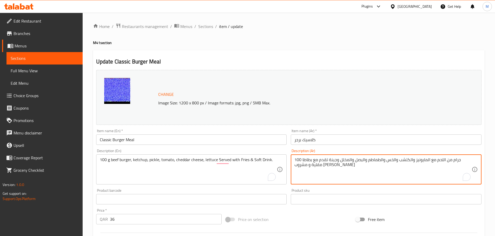
click at [297, 161] on textarea "100 جرام من اللحم مع المايونيز والكتشب والخس والطماطم والبصل والمخلل وجبنة تقدم…" at bounding box center [382, 170] width 177 height 25
paste textarea "برجر لحم بقري 100 جرام، كاتشب، مخلل، طماطم، جبن شيدر، خس"
click at [300, 166] on textarea "برجر لحم بقري 100 جرام، كاتشب، مخلل، طماطم، جبن شيدر، خس تقدم مع بطاطا مقلية و …" at bounding box center [382, 170] width 177 height 25
click at [382, 162] on textarea "برجر لحم بقري 100 جرام، كاتشب، مخلل، طماطم، جبن شيدر، خس يقدم مع بطاطا مقلية و …" at bounding box center [382, 170] width 177 height 25
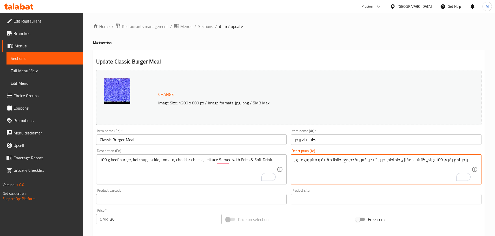
click at [383, 162] on textarea "برجر لحم بقري 100 جرام، كاتشب، مخلل، طماطم، جبن شيدر، خس يقدم مع بطاطا مقلية و …" at bounding box center [382, 170] width 177 height 25
click at [381, 160] on textarea "برجر لحم بقري 100 جرام، كاتشب، مخلل، طماطم، جبن شيدر، خس يقدم مع بطاطا مقلية و …" at bounding box center [382, 170] width 177 height 25
paste textarea "ة"
click at [403, 162] on textarea "برجر لحم بقري 100 جرام، كاتشب، مخلل، طماطم، جبنة شيدر، خس يقدم مع بطاطا مقلية و…" at bounding box center [382, 170] width 177 height 25
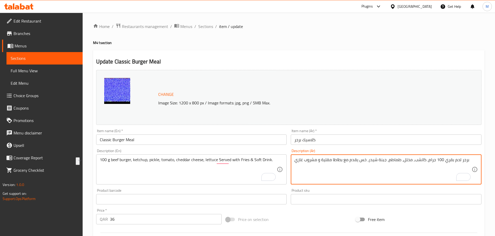
click at [403, 162] on textarea "برجر لحم بقري 100 جرام، كاتشب، مخلل، طماطم، جبنة شيدر، خس يقدم مع بطاطا مقلية و…" at bounding box center [382, 170] width 177 height 25
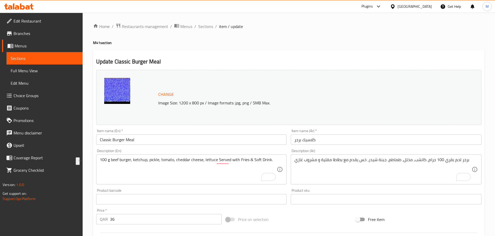
click at [490, 117] on div "Home / Restaurants management / Menus / Sections / item / update M41 section Up…" at bounding box center [289, 198] width 412 height 370
click at [124, 63] on h2 "Update Classic Burger Meal" at bounding box center [288, 62] width 385 height 8
drag, startPoint x: 124, startPoint y: 63, endPoint x: 134, endPoint y: 60, distance: 10.8
click at [134, 60] on h2 "Update Classic Burger Meal" at bounding box center [288, 62] width 385 height 8
copy h2 "Classic Burger"
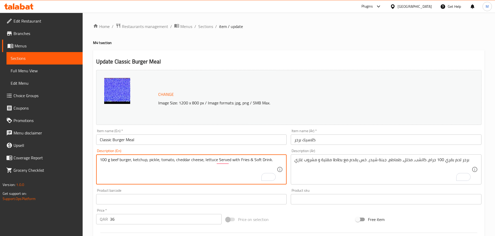
click at [101, 161] on textarea "100 g beef burger, ketchup, pickle, tomato, cheddar cheese, lettuce Served with…" at bounding box center [188, 170] width 177 height 25
drag, startPoint x: 101, startPoint y: 161, endPoint x: 210, endPoint y: 159, distance: 108.8
click at [210, 159] on textarea "100 g beef burger, ketchup, pickle, tomato, cheddar cheese, lettuce Served with…" at bounding box center [188, 170] width 177 height 25
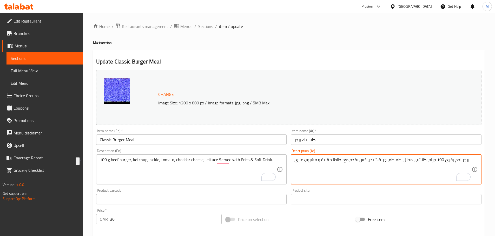
click at [462, 159] on textarea "برجر لحم بقري 100 جرام، كاتشب، مخلل، طماطم، جبنة شيدر، خس يقدم مع بطاطا مقلية و…" at bounding box center [382, 170] width 177 height 25
click at [458, 41] on h4 "M41 section" at bounding box center [288, 42] width 391 height 5
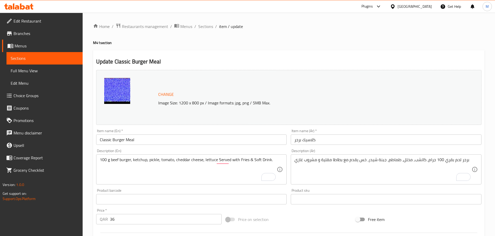
click at [368, 157] on div "برجر لحم بقري 100 جرام، كاتشب، مخلل، طماطم، جبنة شيدر، خس يقدم مع بطاطا مقلية و…" at bounding box center [385, 170] width 191 height 30
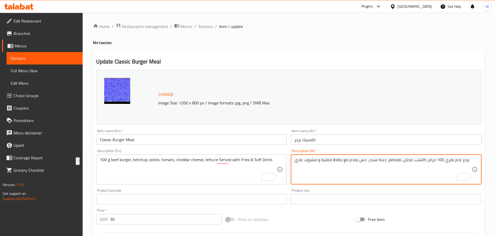
click at [423, 168] on textarea "برجر لحم بقري 100 جرام، كاتشب، مخلل، طماطم، جبنة شيدر، خس يقدم مع بطاطا مقلية و…" at bounding box center [382, 170] width 177 height 25
click at [402, 30] on div "Home / Restaurants management / Menus / Sections / item / update M41 section Up…" at bounding box center [288, 197] width 391 height 349
type textarea "برجر لحم بقري 100 جرام، كاتشب، مخلل، طماطم، جبنة شيدر، خس يقدم مع بطاطا مقلية و…"
click at [294, 53] on div "Update Classic Burger Meal Change Image Size: 1200 x 800 px / Image formats: jp…" at bounding box center [288, 209] width 391 height 318
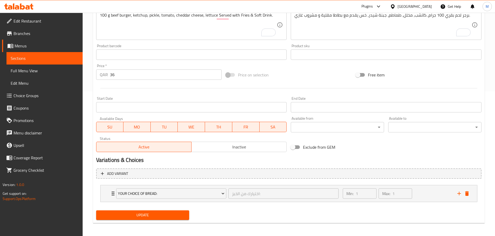
scroll to position [146, 0]
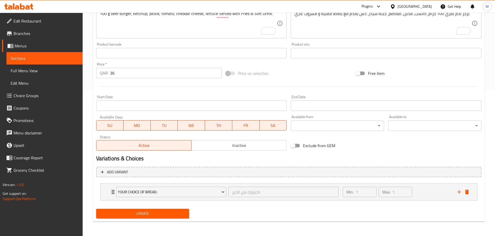
click at [156, 214] on span "Update" at bounding box center [142, 214] width 85 height 6
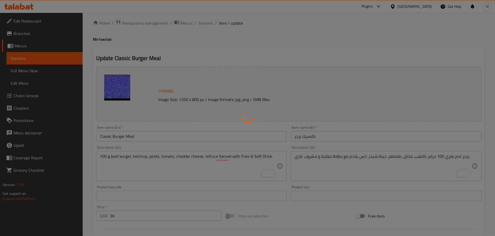
scroll to position [0, 0]
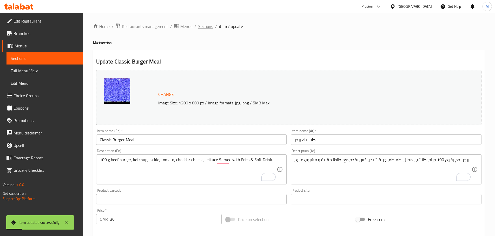
click at [206, 28] on span "Sections" at bounding box center [205, 26] width 15 height 6
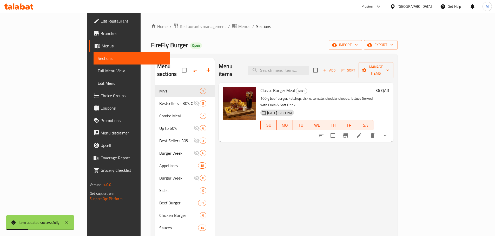
click at [301, 40] on div "FireFly Burger Open import export" at bounding box center [274, 45] width 246 height 10
click at [260, 87] on span "Classic Burger Meal" at bounding box center [277, 91] width 35 height 8
drag, startPoint x: 254, startPoint y: 80, endPoint x: 246, endPoint y: 85, distance: 9.2
click at [260, 87] on span "Classic Burger Meal" at bounding box center [277, 91] width 35 height 8
copy span "Classic Burger"
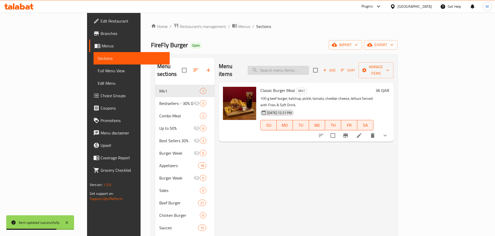
click at [304, 66] on input "search" at bounding box center [277, 70] width 61 height 9
paste input "Classic Burger"
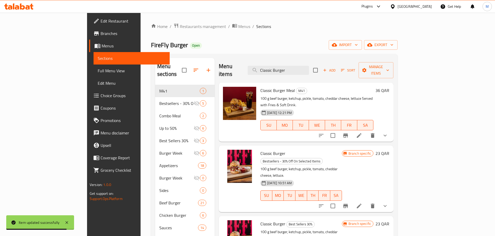
type input "Classic Burger"
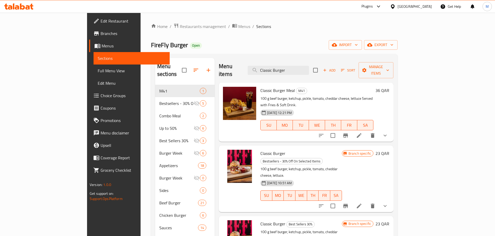
scroll to position [26, 0]
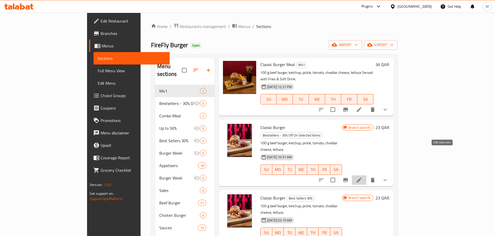
click at [362, 177] on icon at bounding box center [359, 180] width 6 height 6
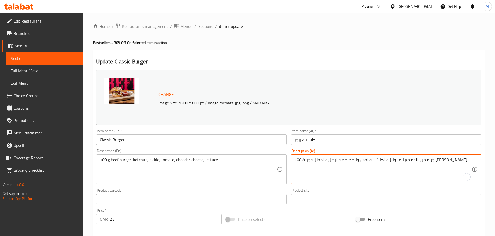
paste textarea "برجر لحم بقري 100 جرام، كاتشب، مخلل، طماطم، جبنة شيدر، خس."
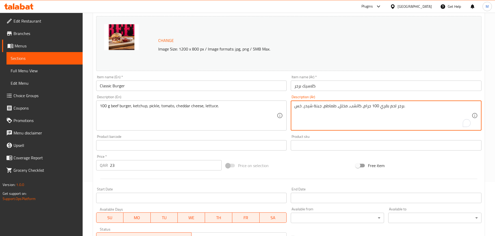
scroll to position [146, 0]
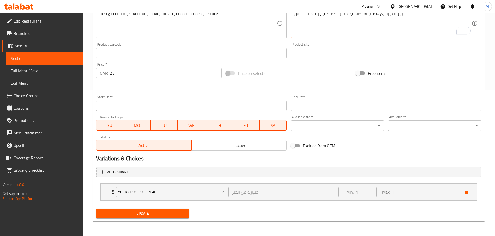
type textarea "برجر لحم بقري 100 جرام، كاتشب، مخلل، طماطم، جبنة شيدر، خس."
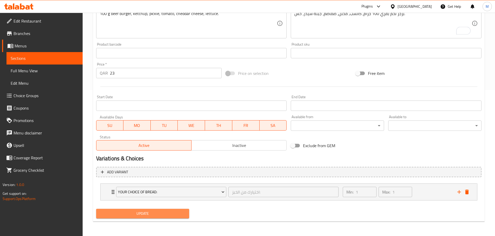
click at [133, 217] on span "Update" at bounding box center [142, 214] width 85 height 6
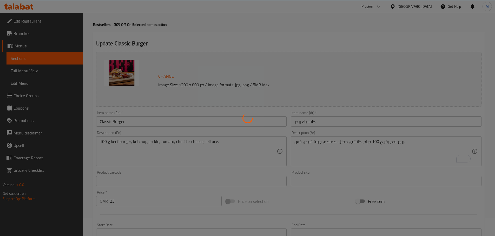
scroll to position [0, 0]
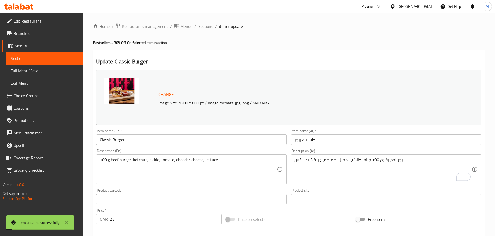
click at [204, 28] on span "Sections" at bounding box center [205, 26] width 15 height 6
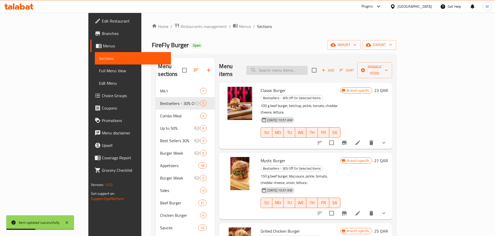
click at [299, 66] on input "search" at bounding box center [276, 70] width 61 height 9
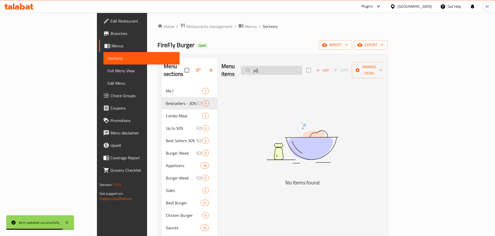
type input "ؤ"
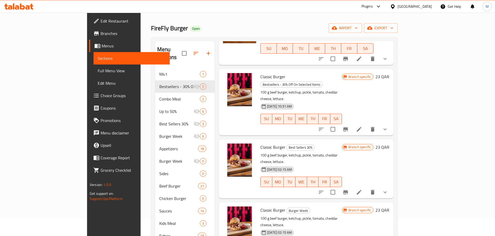
scroll to position [26, 0]
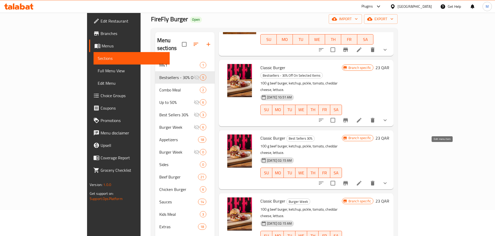
type input "classic bur"
click at [362, 180] on icon at bounding box center [359, 183] width 6 height 6
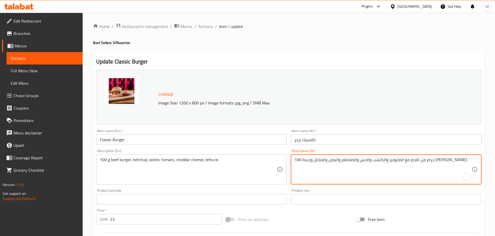
paste textarea "برجر لحم بقري 100 جرام، كاتشب، مخلل، طماطم، جبنة شيدر، خس."
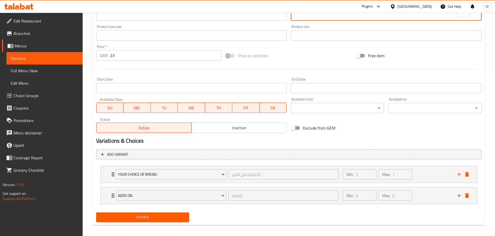
scroll to position [168, 0]
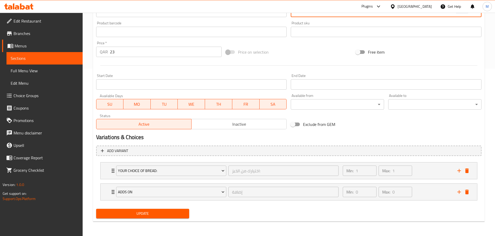
type textarea "برجر لحم بقري 100 جرام، كاتشب، مخلل، طماطم، جبنة شيدر، خس."
click at [151, 215] on span "Update" at bounding box center [142, 214] width 85 height 6
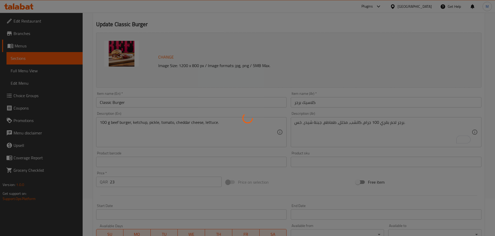
scroll to position [0, 0]
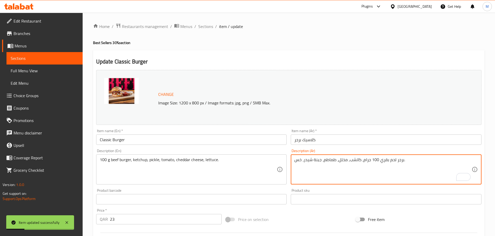
click at [365, 161] on textarea "برجر لحم بقري 100 جرام، كاتشب، مخلل، طماطم، جبنة شيدر، خس." at bounding box center [382, 170] width 177 height 25
click at [206, 26] on span "Sections" at bounding box center [205, 26] width 15 height 6
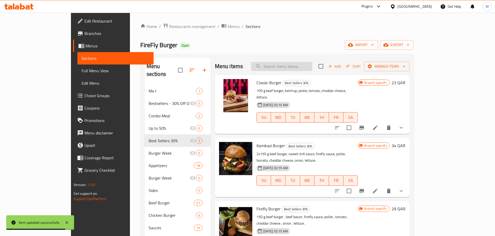
click at [308, 67] on input "search" at bounding box center [281, 66] width 61 height 9
paste input "Classic Burger"
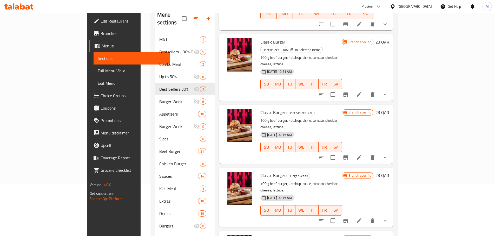
scroll to position [73, 0]
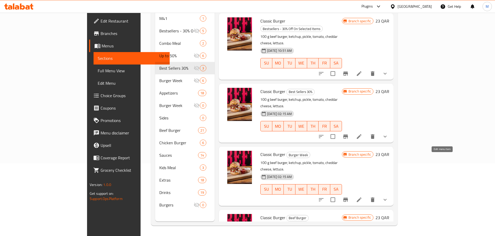
type input "Classic Burger"
click at [361, 198] on icon at bounding box center [358, 200] width 5 height 5
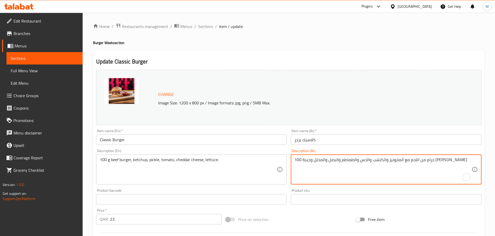
paste textarea "برجر لحم بقري 100 جرام، كاتشب، مخلل، طماطم، جبنة شيدر، خس."
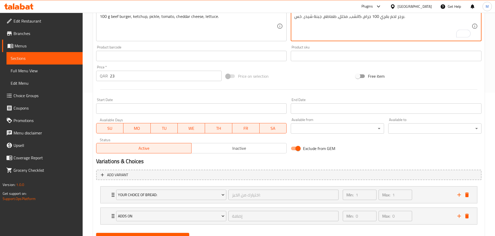
scroll to position [168, 0]
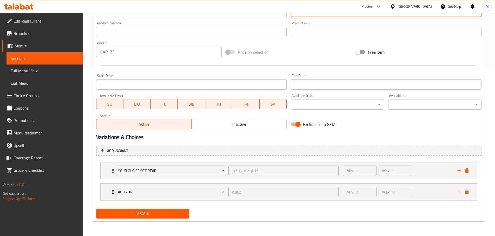
type textarea "برجر لحم بقري 100 جرام، كاتشب، مخلل، طماطم، جبنة شيدر، خس."
click at [152, 217] on span "Update" at bounding box center [142, 214] width 85 height 6
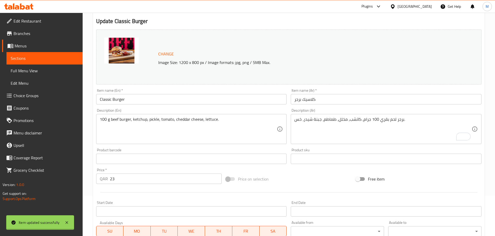
scroll to position [0, 0]
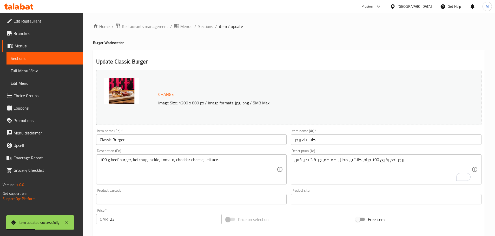
click at [126, 60] on h2 "Update Classic Burger" at bounding box center [288, 62] width 385 height 8
drag, startPoint x: 126, startPoint y: 60, endPoint x: 134, endPoint y: 61, distance: 7.6
click at [134, 61] on h2 "Update Classic Burger" at bounding box center [288, 62] width 385 height 8
copy h2 "Classic Burger"
click at [210, 26] on span "Sections" at bounding box center [205, 26] width 15 height 6
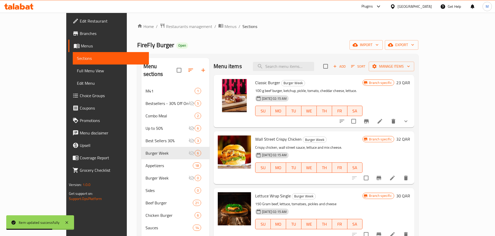
click at [307, 85] on h6 "Classic Burger Burger Week" at bounding box center [308, 82] width 107 height 7
click at [303, 70] on input "search" at bounding box center [283, 66] width 61 height 9
paste input "Classic Burger"
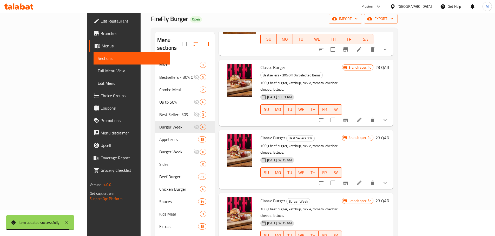
scroll to position [73, 0]
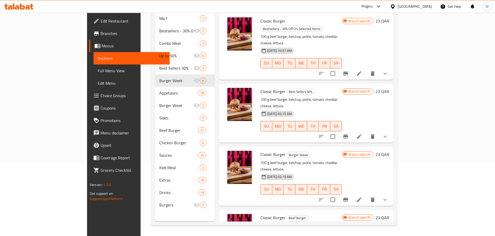
type input "Classic Burger"
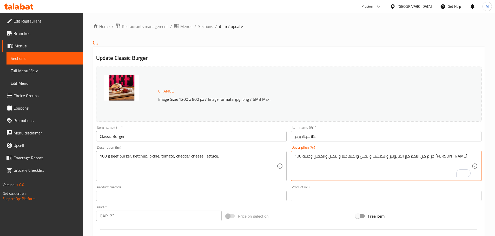
paste textarea "برجر لحم بقري 100 جرام، كاتشب، مخلل، طماطم، جبنة شيدر، خس."
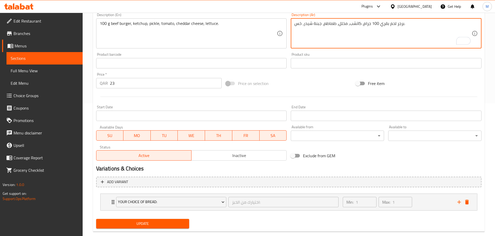
scroll to position [143, 0]
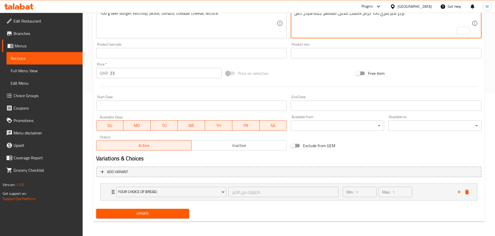
type textarea "برجر لحم بقري 100 جرام، كاتشب، مخلل، طماطم، جبنة شيدر، خس."
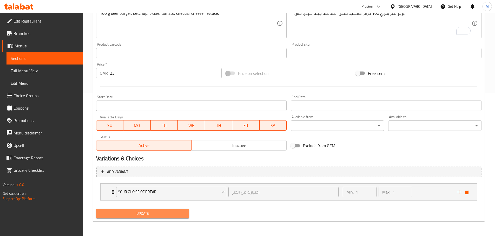
click at [163, 214] on span "Update" at bounding box center [142, 214] width 85 height 6
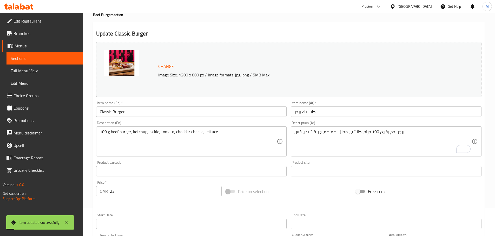
scroll to position [0, 0]
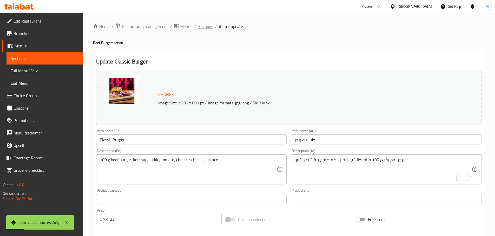
click at [207, 26] on span "Sections" at bounding box center [205, 26] width 15 height 6
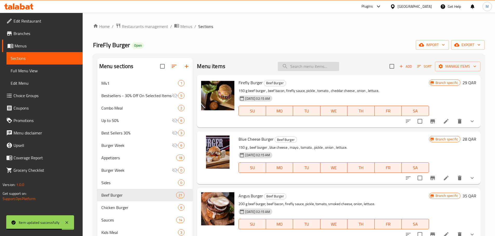
drag, startPoint x: 291, startPoint y: 67, endPoint x: 300, endPoint y: 76, distance: 13.0
click at [292, 67] on input "search" at bounding box center [307, 66] width 61 height 9
paste input "Classic Burger"
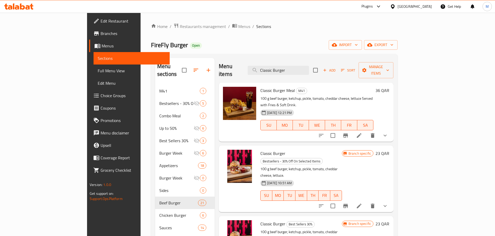
type input "Classic Burger"
click at [361, 133] on icon at bounding box center [358, 135] width 5 height 5
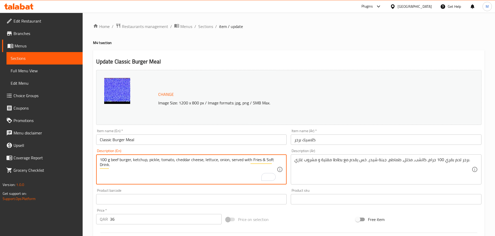
type textarea "100 g beef burger, ketchup, pickle, tomato, cheddar cheese, lettuce, onion, ser…"
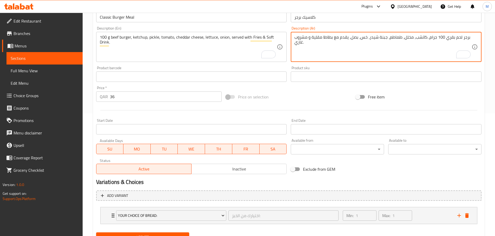
scroll to position [146, 0]
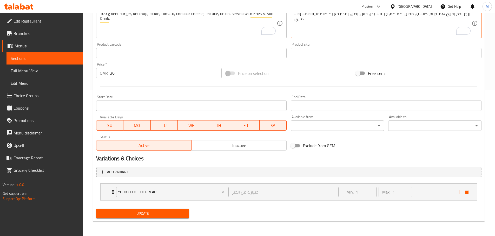
type textarea "برجر لحم بقري 100 جرام، كاتشب، مخلل، طماطم، جبنة شيدر، خس، بصل، يقدم مع بطاطا م…"
click at [147, 215] on span "Update" at bounding box center [142, 214] width 85 height 6
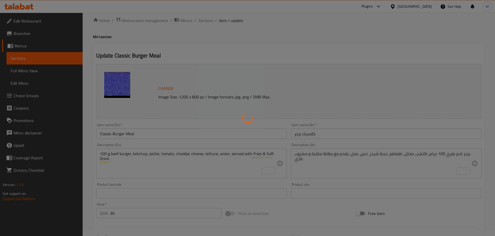
scroll to position [0, 0]
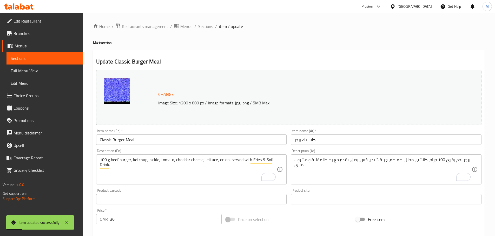
click at [124, 61] on h2 "Update Classic Burger Meal" at bounding box center [288, 62] width 385 height 8
drag, startPoint x: 124, startPoint y: 61, endPoint x: 137, endPoint y: 59, distance: 12.9
click at [137, 59] on h2 "Update Classic Burger Meal" at bounding box center [288, 62] width 385 height 8
copy h2 "Classic Burger"
click at [206, 26] on span "Sections" at bounding box center [205, 26] width 15 height 6
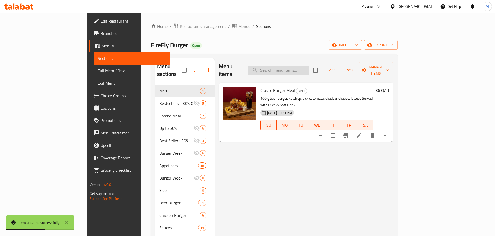
click at [309, 66] on input "search" at bounding box center [277, 70] width 61 height 9
paste input "Classic Burger"
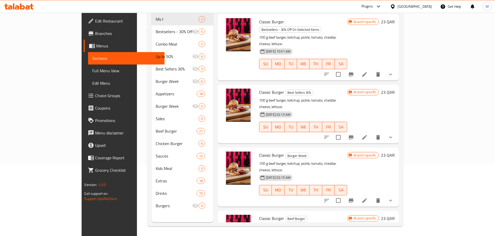
scroll to position [73, 0]
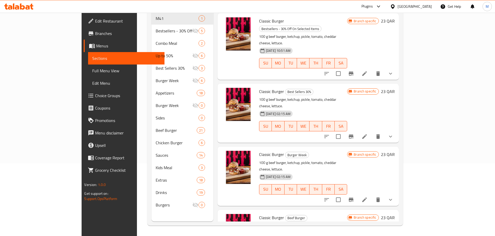
type input "Classic Burger"
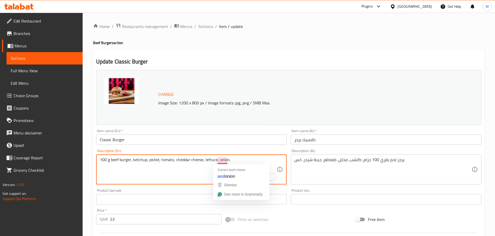
click at [243, 159] on textarea "100 g beef burger, ketchup, pickle, tomato, cheddar cheese, lettuce, onion." at bounding box center [188, 170] width 177 height 25
type textarea "100 g beef burger, ketchup, pickle, tomato, cheddar cheese, lettuce, onion."
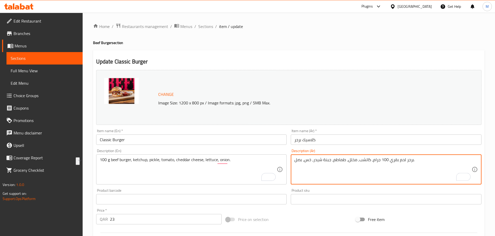
type textarea "برجر لحم بقري 100 جرام، كاتشب، مخلل، طماطم، جبنة شيدر، خس، بصل."
click at [342, 159] on textarea "برجر لحم بقري 100 جرام، كاتشب، مخلل، طماطم، جبنة شيدر، خس، بصل." at bounding box center [382, 170] width 177 height 25
drag, startPoint x: 327, startPoint y: 34, endPoint x: 333, endPoint y: 36, distance: 6.4
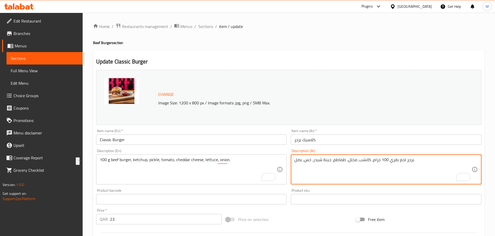
click at [327, 34] on div "Home / Restaurants management / Menus / Sections / item / update Beef Burger se…" at bounding box center [288, 197] width 391 height 349
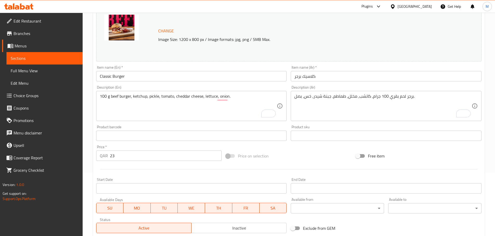
scroll to position [146, 0]
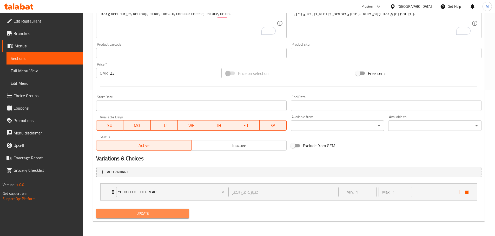
click at [166, 214] on span "Update" at bounding box center [142, 214] width 85 height 6
click at [91, 37] on div "Home / Restaurants management / Menus / Sections / item / update Beef Burger se…" at bounding box center [289, 51] width 412 height 370
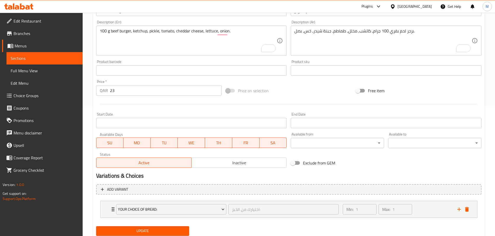
scroll to position [120, 0]
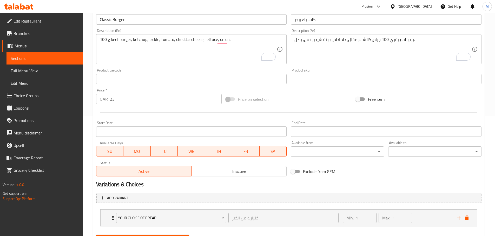
click at [171, 36] on div "100 g beef burger, ketchup, pickle, tomato, cheddar cheese, lettuce, onion. Des…" at bounding box center [191, 49] width 191 height 30
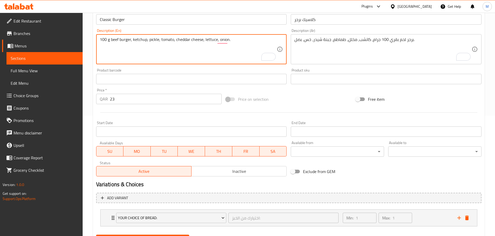
click at [171, 36] on div "100 g beef burger, ketchup, pickle, tomato, cheddar cheese, lettuce, onion. Des…" at bounding box center [191, 49] width 191 height 30
click at [169, 38] on textarea "100 g beef burger, ketchup, pickle, tomato, cheddar cheese, lettuce, onion." at bounding box center [188, 49] width 177 height 25
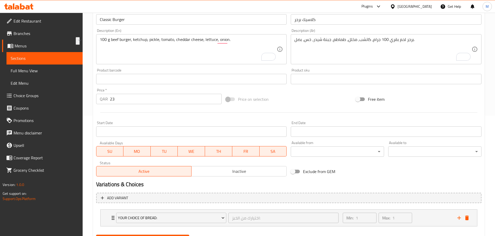
click at [92, 50] on div "Home / Restaurants management / Menus / Sections / item / update Beef Burger se…" at bounding box center [289, 77] width 412 height 370
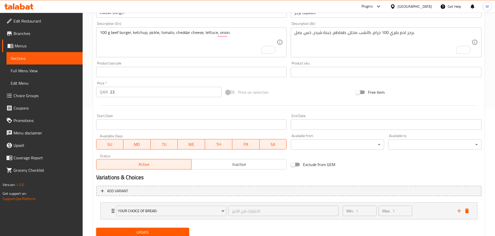
scroll to position [146, 0]
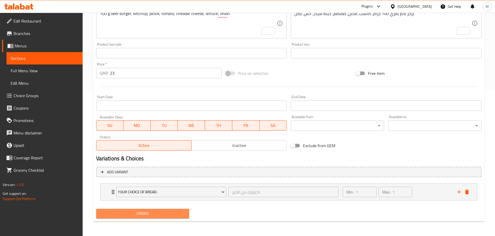
click at [135, 216] on span "Update" at bounding box center [142, 214] width 85 height 6
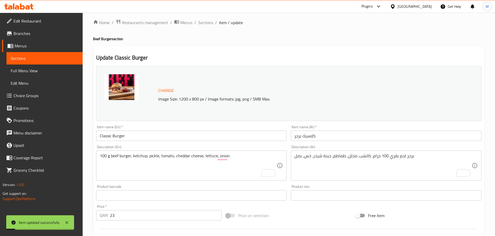
scroll to position [0, 0]
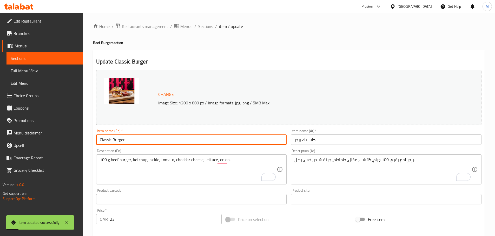
click at [114, 143] on input "Classic Burger" at bounding box center [191, 140] width 191 height 10
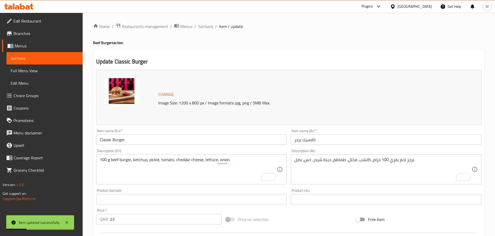
click at [207, 21] on div "Home / Restaurants management / Menus / Sections / item / update Beef Burger se…" at bounding box center [289, 198] width 412 height 370
click at [207, 27] on span "Sections" at bounding box center [205, 26] width 15 height 6
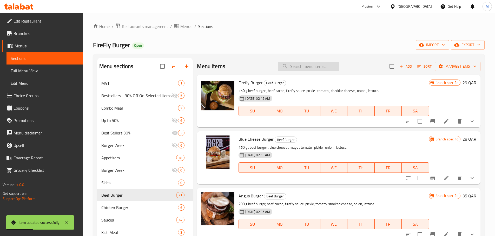
click at [300, 63] on input "search" at bounding box center [307, 66] width 61 height 9
paste input "Classic Burger"
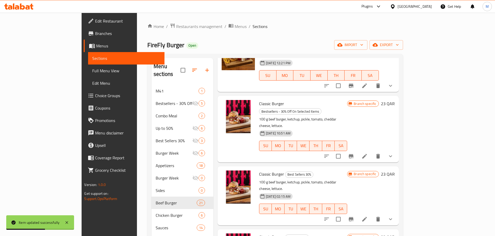
scroll to position [52, 0]
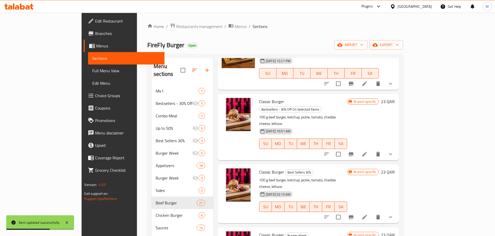
type input "Classic Burger"
click at [367, 151] on icon at bounding box center [364, 154] width 6 height 6
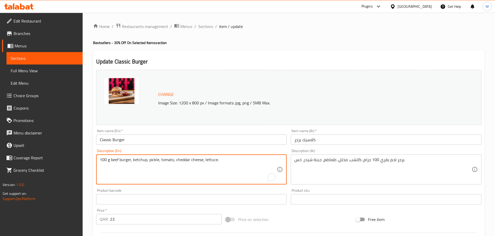
paste textarea ", onion"
type textarea "100 g beef burger, ketchup, pickle, tomato, cheddar cheese, lettuce, onion."
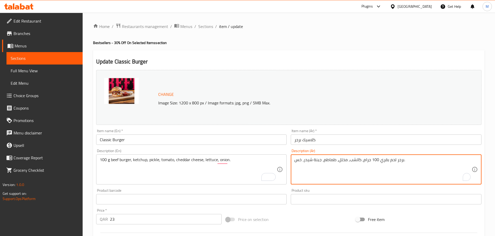
paste textarea "، بصل."
type textarea "برجر لحم بقري 100 جرام، كاتشب، مخلل، طماطم، جبنة شيدر، خس، بصل."
click at [443, 43] on h4 "Bestsellers - 30% Off On Selected Items section" at bounding box center [288, 42] width 391 height 5
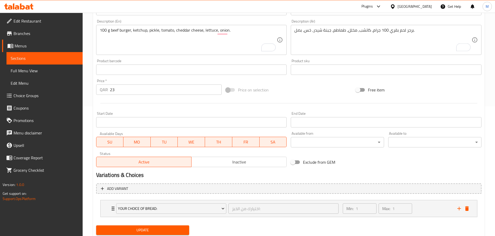
scroll to position [146, 0]
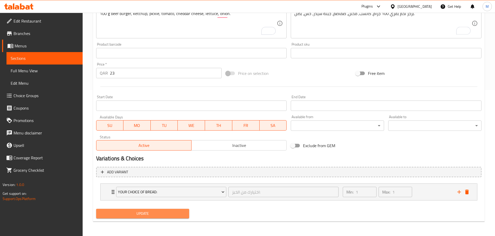
click at [152, 214] on span "Update" at bounding box center [142, 214] width 85 height 6
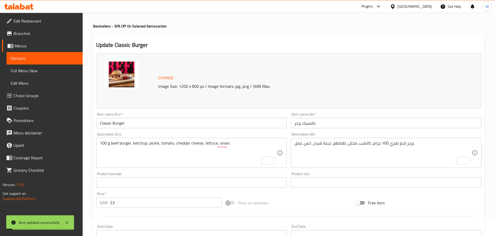
scroll to position [0, 0]
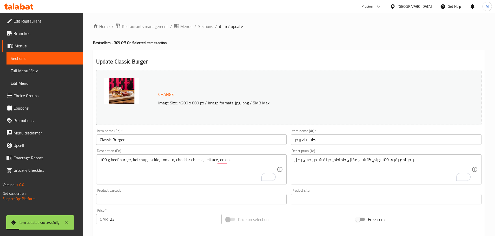
click at [121, 62] on h2 "Update Classic Burger" at bounding box center [288, 62] width 385 height 8
drag, startPoint x: 121, startPoint y: 62, endPoint x: 142, endPoint y: 60, distance: 20.9
click at [142, 60] on h2 "Update Classic Burger" at bounding box center [288, 62] width 385 height 8
copy h2 "Classic Burger"
click at [207, 26] on span "Sections" at bounding box center [205, 26] width 15 height 6
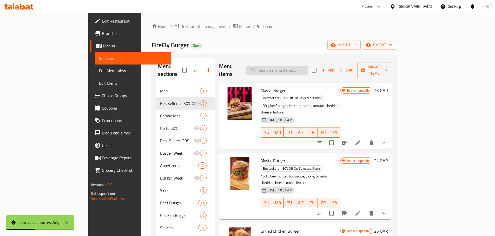
click at [307, 69] on input "search" at bounding box center [276, 70] width 61 height 9
paste input "Classic Burger"
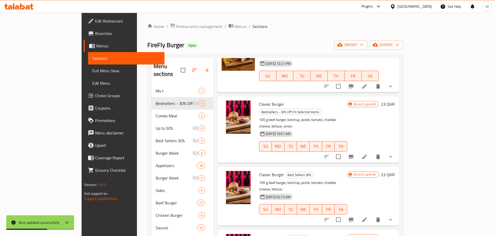
scroll to position [60, 0]
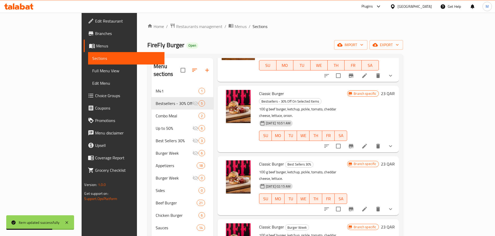
type input "Classic Burger"
click at [367, 207] on icon at bounding box center [364, 209] width 5 height 5
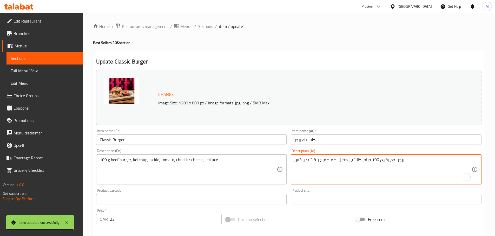
paste textarea "، بصل."
type textarea "برجر لحم بقري 100 جرام، كاتشب، مخلل، طماطم، جبنة شيدر، خس، بصل."
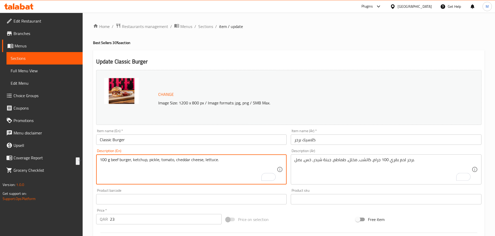
paste textarea ", onion"
type textarea "100 g beef burger, ketchup, pickle, tomato, cheddar cheese, lettuce, onion."
click at [476, 47] on div "Home / Restaurants management / Menus / Sections / item / update Best Sellers 3…" at bounding box center [288, 208] width 391 height 371
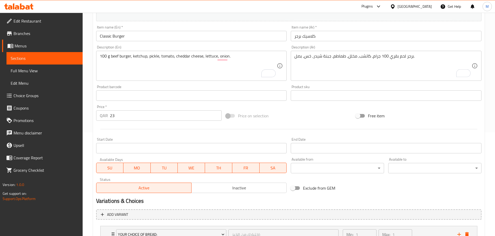
scroll to position [168, 0]
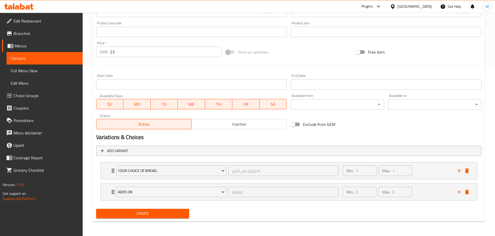
click at [160, 216] on span "Update" at bounding box center [142, 214] width 85 height 6
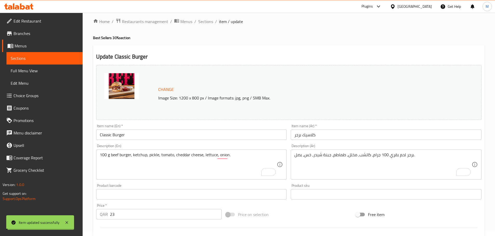
scroll to position [0, 0]
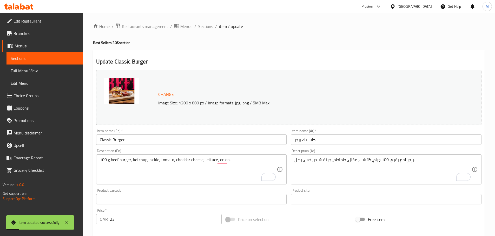
click at [119, 60] on h2 "Update Classic Burger" at bounding box center [288, 62] width 385 height 8
drag, startPoint x: 119, startPoint y: 60, endPoint x: 149, endPoint y: 63, distance: 30.2
click at [133, 61] on h2 "Update Classic Burger" at bounding box center [288, 62] width 385 height 8
copy h2 "Classic Burger"
click at [195, 60] on h2 "Update Classic Burger" at bounding box center [288, 62] width 385 height 8
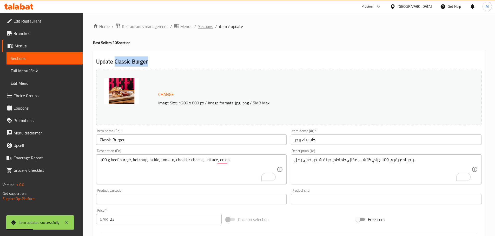
click at [206, 26] on span "Sections" at bounding box center [205, 26] width 15 height 6
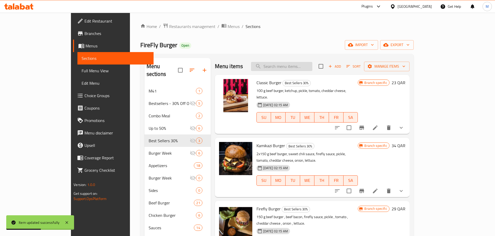
click at [304, 69] on input "search" at bounding box center [281, 66] width 61 height 9
paste input "Classic Burger"
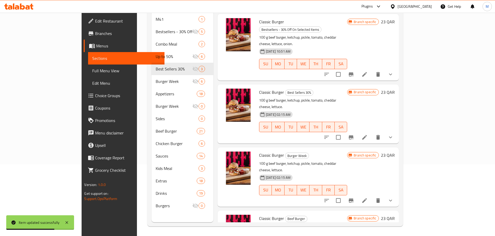
scroll to position [73, 0]
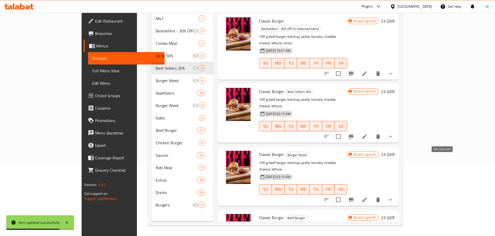
type input "Classic Burger"
click at [367, 197] on icon at bounding box center [364, 200] width 6 height 6
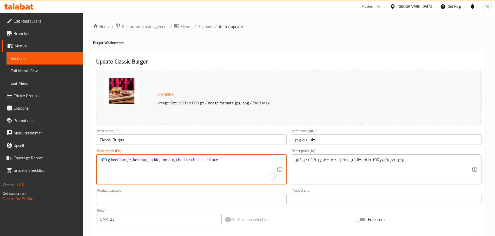
paste textarea ", onion"
type textarea "100 g beef burger, ketchup, pickle, tomato, cheddar cheese, lettuce, onion."
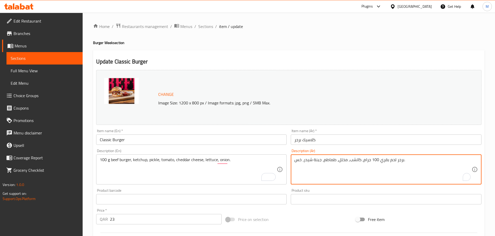
paste textarea "، بصل."
type textarea "برجر لحم بقري 100 جرام، كاتشب، مخلل، طماطم، جبنة شيدر، خس، بصل."
click at [494, 66] on div "Home / Restaurants management / Menus / Sections / item / update Burger Week se…" at bounding box center [289, 208] width 412 height 391
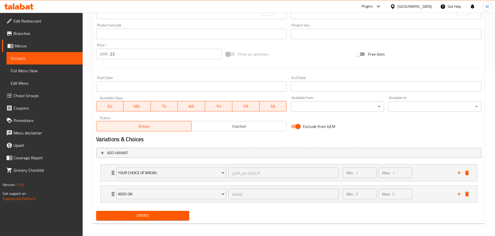
scroll to position [168, 0]
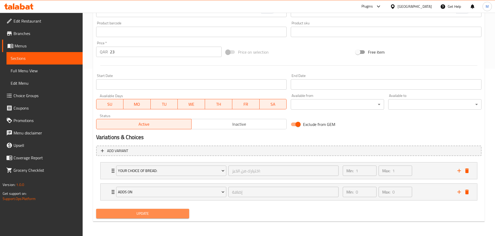
click at [158, 215] on span "Update" at bounding box center [142, 214] width 85 height 6
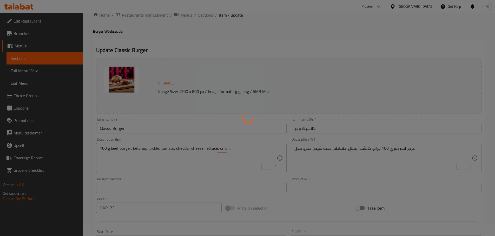
scroll to position [0, 0]
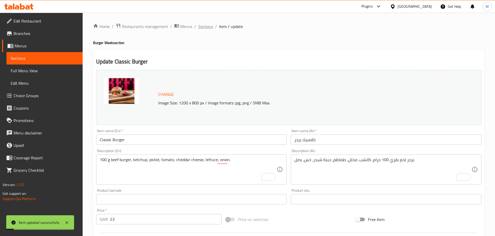
click at [204, 26] on span "Sections" at bounding box center [205, 26] width 15 height 6
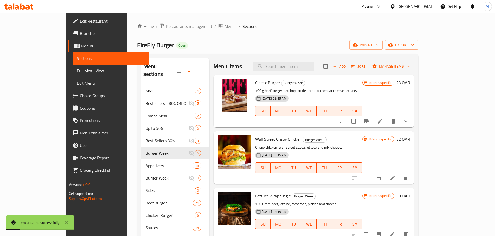
click at [281, 37] on div "Home / Restaurants management / Menus / Sections FireFly Burger Open import exp…" at bounding box center [277, 161] width 281 height 276
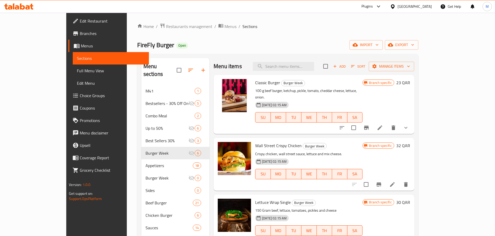
click at [255, 37] on div "Home / Restaurants management / Menus / Sections FireFly Burger Open import exp…" at bounding box center [277, 161] width 281 height 276
click at [255, 92] on p "100 g beef burger, ketchup, pickle, tomato, cheddar cheese, lettuce, onion." at bounding box center [308, 94] width 107 height 13
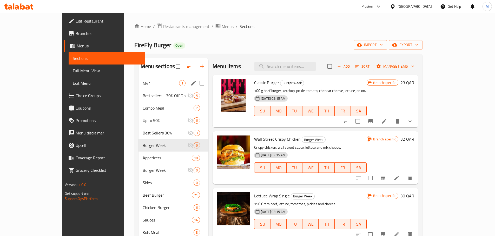
click at [143, 85] on span "M41" at bounding box center [161, 83] width 36 height 6
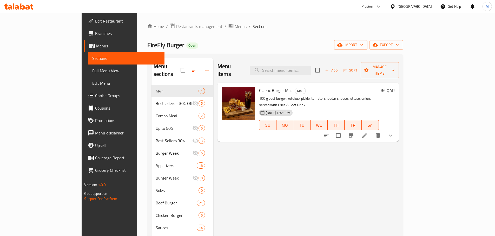
click at [259, 87] on span "Classic Burger Meal" at bounding box center [276, 91] width 35 height 8
drag, startPoint x: 243, startPoint y: 83, endPoint x: 265, endPoint y: 80, distance: 22.2
click at [265, 87] on span "Classic Burger Meal" at bounding box center [276, 91] width 35 height 8
copy span "Classic Burger Meal"
click at [289, 96] on p "100 g beef burger, ketchup, pickle, tomato, cheddar cheese, lettuce, onion, ser…" at bounding box center [319, 102] width 120 height 13
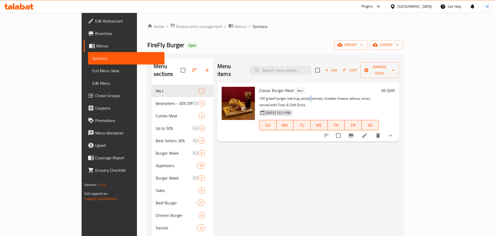
click at [289, 96] on p "100 g beef burger, ketchup, pickle, tomato, cheddar cheese, lettuce, onion, ser…" at bounding box center [319, 102] width 120 height 13
copy div "100 g beef burger, ketchup, pickle, tomato, cheddar cheese, lettuce, onion, ser…"
click at [253, 37] on div "Home / Restaurants management / Menus / Sections FireFly Burger Open import exp…" at bounding box center [274, 161] width 255 height 276
click at [259, 87] on span "Classic Burger Meal" at bounding box center [276, 91] width 35 height 8
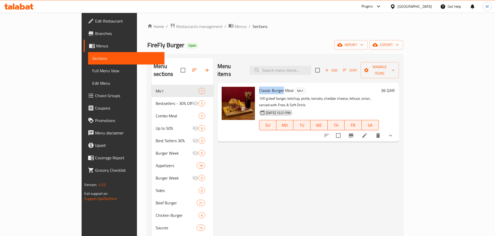
drag, startPoint x: 242, startPoint y: 85, endPoint x: 254, endPoint y: 85, distance: 11.9
click at [259, 87] on span "Classic Burger Meal" at bounding box center [276, 91] width 35 height 8
copy span "Classic Burger"
click at [303, 68] on input "search" at bounding box center [279, 70] width 61 height 9
paste input "Classic Burger"
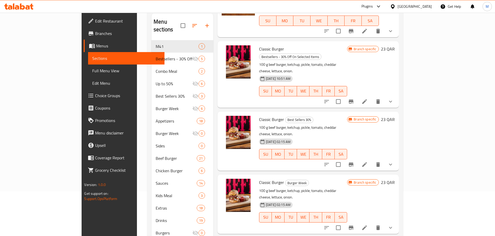
scroll to position [73, 0]
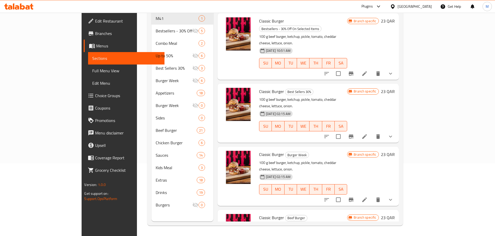
click at [259, 214] on span "Classic Burger" at bounding box center [271, 218] width 25 height 8
drag, startPoint x: 251, startPoint y: 175, endPoint x: 254, endPoint y: 175, distance: 3.4
click at [259, 214] on span "Classic Burger" at bounding box center [271, 218] width 25 height 8
copy span "Classic Burger"
click at [261, 223] on p "100 g beef burger, ketchup, pickle, tomato, cheddar cheese, lettuce, onion." at bounding box center [303, 229] width 88 height 13
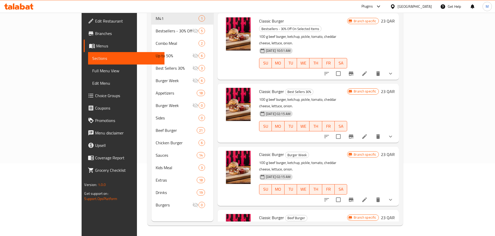
click at [261, 223] on p "100 g beef burger, ketchup, pickle, tomato, cheddar cheese, lettuce, onion." at bounding box center [303, 229] width 88 height 13
copy div "100 g beef burger, ketchup, pickle, tomato, cheddar cheese, lettuce, onion."
click at [268, 112] on span "[DATE] 02:15 AM" at bounding box center [277, 114] width 29 height 5
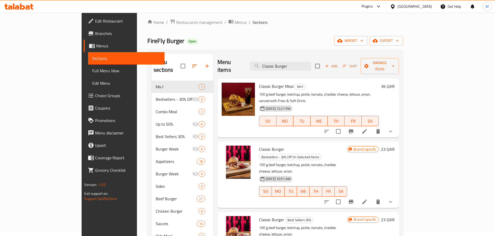
scroll to position [0, 0]
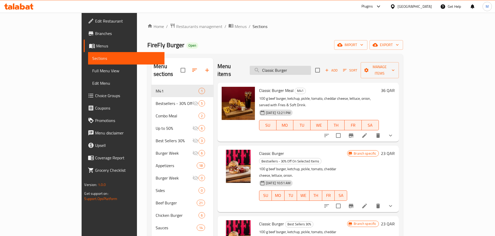
click at [311, 68] on input "Classic Burger" at bounding box center [279, 70] width 61 height 9
paste input "Egg Beef Bacon"
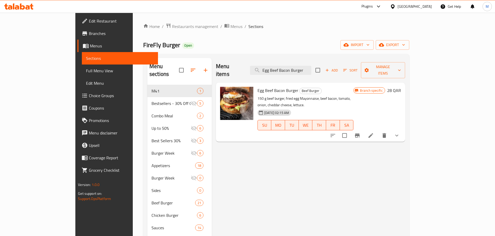
type input "Egg Beef Bacon Burger"
click at [373, 133] on icon at bounding box center [370, 135] width 5 height 5
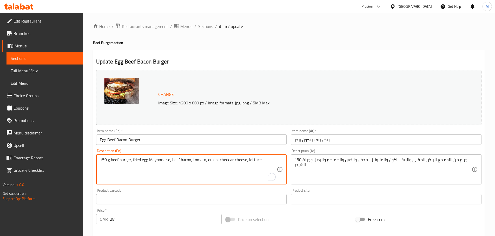
click at [177, 162] on textarea "150 g beef burger, fried egg Mayonnaise, beef bacon, tomato, onion, cheddar che…" at bounding box center [188, 170] width 177 height 25
click at [135, 139] on input "Egg Beef Bacon Burger" at bounding box center [191, 140] width 191 height 10
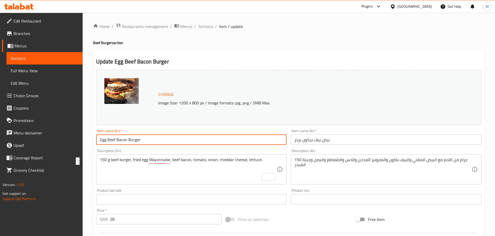
click at [135, 139] on input "Egg Beef Bacon Burger" at bounding box center [191, 140] width 191 height 10
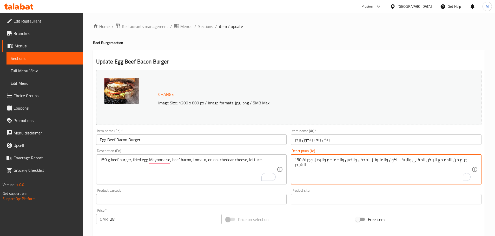
paste textarea "برجر لحم بقري، بيضة مقلية، مايونيز، لحم بقري مقدد، طماطم، بصل، جبنة شيدر، خس."
type textarea "150 جرام برجر لحم بقري، بيضة مقلية، [GEOGRAPHIC_DATA]، لحم بقري مقدد، طماطم، بص…"
click at [367, 79] on div "Change Image Size: 1200 x 800 px / Image formats: jpg, png / 5MB Max." at bounding box center [288, 97] width 385 height 55
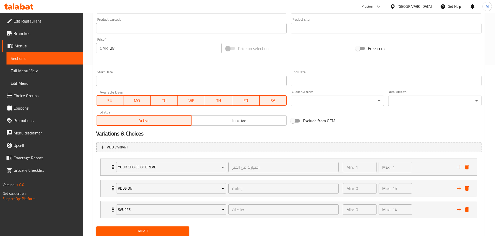
scroll to position [189, 0]
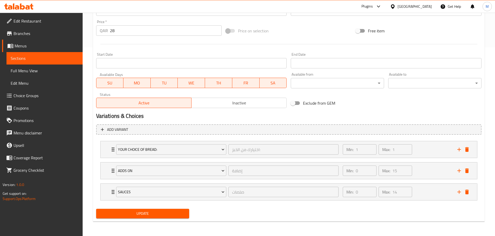
click at [154, 211] on span "Update" at bounding box center [142, 214] width 85 height 6
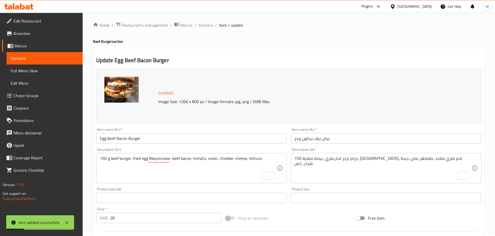
scroll to position [0, 0]
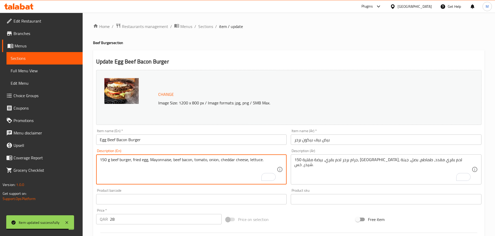
click at [151, 162] on textarea "150 g beef burger, fried egg, Mayonnaise, beef bacon, tomato, onion, cheddar ch…" at bounding box center [188, 170] width 177 height 25
click at [260, 160] on textarea "150 g beef burger, fried egg, mayonnaise, beef bacon, tomato, onion, cheddar ch…" at bounding box center [188, 170] width 177 height 25
paste textarea "pickle"
type textarea "150 g beef burger, fried egg, mayonnaise, beef bacon, tomato, onion, cheddar ch…"
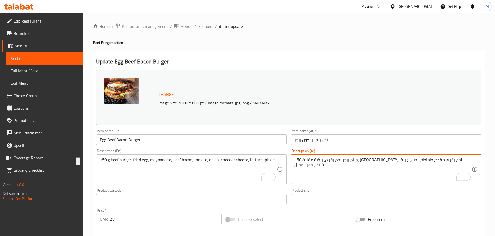
type textarea "150 جرام برجر لحم بقري، بيضة مقلية، [GEOGRAPHIC_DATA]، لحم بقري مقدد، طماطم، بص…"
click at [375, 57] on div "Update Egg Beef Bacon Burger Change Image Size: 1200 x 800 px / Image formats: …" at bounding box center [288, 230] width 391 height 361
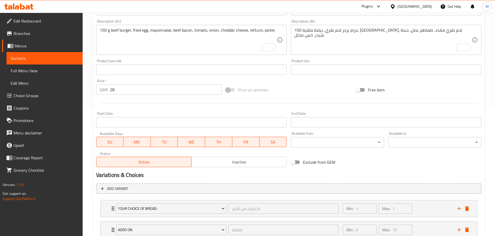
scroll to position [189, 0]
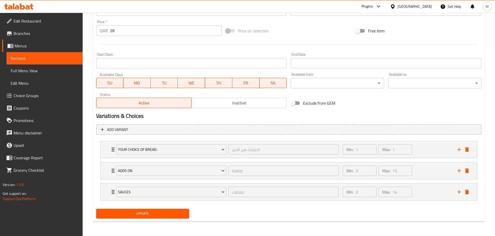
drag, startPoint x: 151, startPoint y: 210, endPoint x: 169, endPoint y: 184, distance: 32.1
click at [151, 210] on button "Update" at bounding box center [142, 214] width 93 height 10
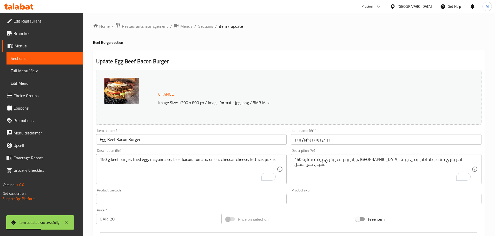
scroll to position [0, 0]
click at [127, 137] on input "Egg Beef Bacon Burger" at bounding box center [191, 140] width 191 height 10
click at [118, 139] on input "Egg Beef Bacon Burger" at bounding box center [191, 140] width 191 height 10
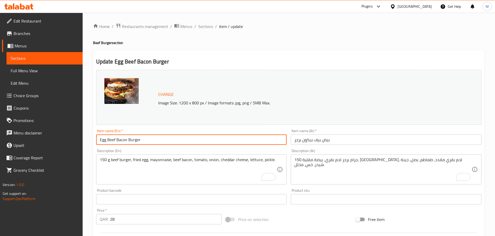
click at [118, 139] on input "Egg Beef Bacon Burger" at bounding box center [191, 140] width 191 height 10
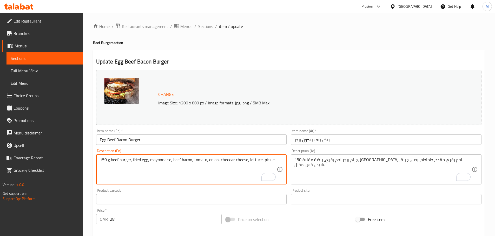
click at [204, 160] on textarea "150 g beef burger, fried egg, mayonnaise, beef bacon, tomato, onion, cheddar ch…" at bounding box center [188, 170] width 177 height 25
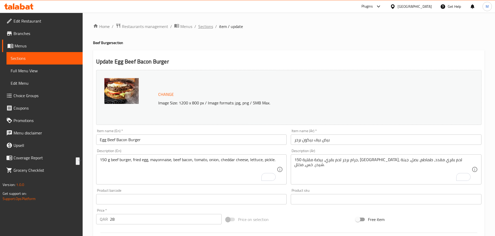
click at [207, 29] on span "Sections" at bounding box center [205, 26] width 15 height 6
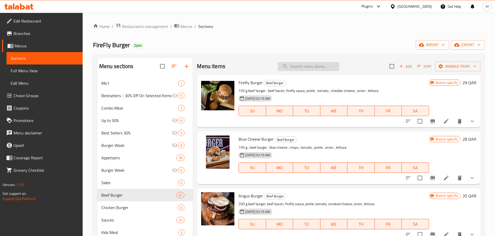
click at [301, 70] on input "search" at bounding box center [307, 66] width 61 height 9
paste input "Lettuce wrap"
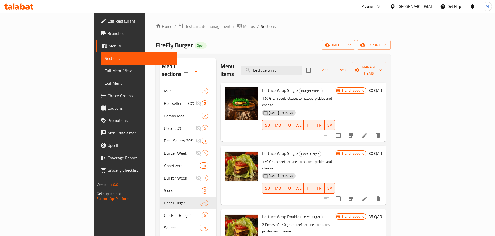
click at [262, 150] on span "Lettuce Wrap Single" at bounding box center [280, 154] width 36 height 8
drag, startPoint x: 245, startPoint y: 140, endPoint x: 265, endPoint y: 140, distance: 20.8
click at [265, 150] on span "Lettuce Wrap Single" at bounding box center [280, 154] width 36 height 8
copy span "Lettuce Wrap Single"
click at [256, 36] on div "Home / Restaurants management / Menus / Sections FireFly Burger Open import exp…" at bounding box center [272, 161] width 235 height 276
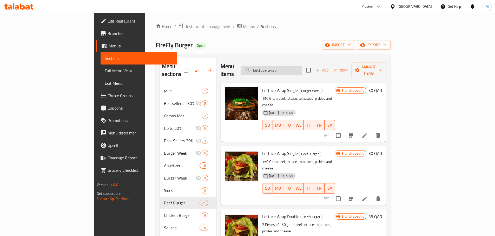
click at [302, 66] on input "Lettuce wrap" at bounding box center [270, 70] width 61 height 9
paste input "Sicilian Burger"
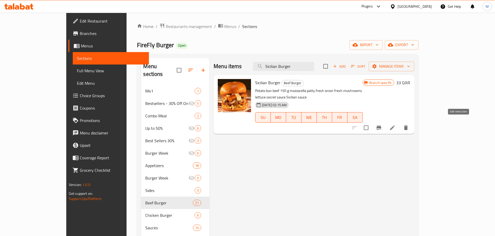
type input "Sicilian Burger"
click at [395, 125] on icon at bounding box center [392, 128] width 6 height 6
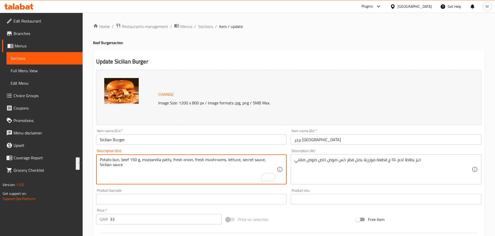
click at [117, 160] on textarea "Potato bun, beef 150 g, mozzarella patty, fresh onion, fresh mushrooms, lettuce…" at bounding box center [188, 170] width 177 height 25
type textarea "Potato bun, beef 150 g, mozzarella patty, fresh onion, fresh mushrooms, lettuce…"
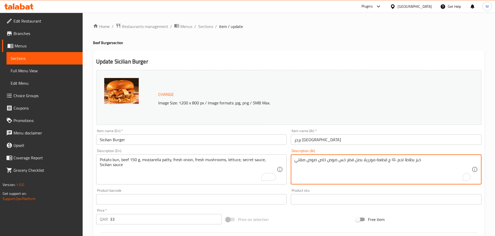
click at [417, 160] on textarea "خبز بطاطا لحم ١٥٠ ج قطعة موزريلا بصل فطر خس صوص خاص صوص صقلي" at bounding box center [382, 170] width 177 height 25
click at [392, 160] on textarea "كيزر بطاطا، لحم بقري ١٥٠ ج قطعة موزريلا بصل فطر خس صوص خاص صوص صقلي" at bounding box center [382, 170] width 177 height 25
click at [391, 160] on textarea "كيزر بطاطا، لحم بقري ١٥٠ ج قطعة موزريلا بصل فطر خس صوص خاص صوص صقلي" at bounding box center [382, 170] width 177 height 25
click at [361, 161] on textarea "كيزر بطاطا، لحم بقري 150 جرام، قطعة موزريلا، بصل طازج، فطر خس صوص خاص صوص صقلي" at bounding box center [382, 170] width 177 height 25
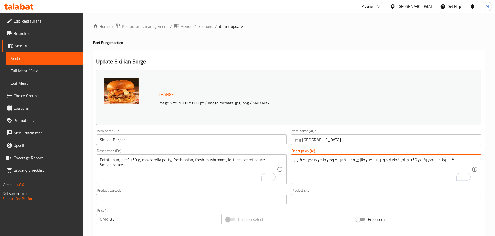
click at [346, 160] on textarea "كيزر بطاطا، لحم بقري 150 جرام، قطعة موزريلا، بصل طازج، فطر خس صوص خاص صوص صقلي" at bounding box center [382, 170] width 177 height 25
paste textarea "طازج"
type textarea "كيزر بطاطا، لحم بقري 150 جرام، قطعة موزريلا، بصل طازج، فطر طازج، خس، صوص سري، ص…"
click at [120, 60] on h2 "Update Sicilian Burger" at bounding box center [288, 62] width 385 height 8
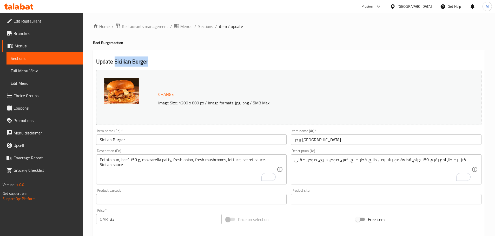
drag, startPoint x: 120, startPoint y: 60, endPoint x: 138, endPoint y: 58, distance: 18.1
click at [138, 58] on h2 "Update Sicilian Burger" at bounding box center [288, 62] width 385 height 8
copy h2 "Sicilian Burger"
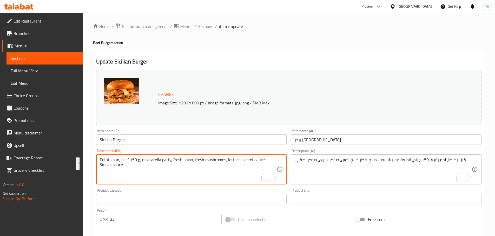
click at [250, 56] on div "Update Sicilian Burger Change Image Size: 1200 x 800 px / Image formats: jpg, p…" at bounding box center [288, 205] width 391 height 310
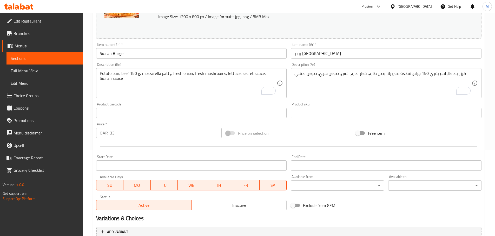
scroll to position [138, 0]
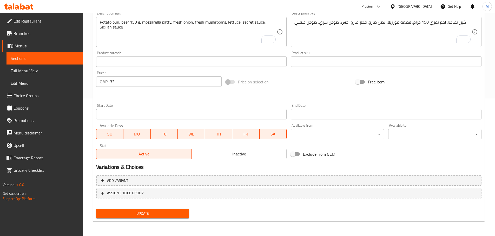
click at [133, 213] on span "Update" at bounding box center [142, 214] width 85 height 6
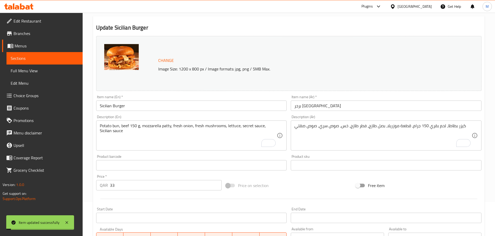
scroll to position [0, 0]
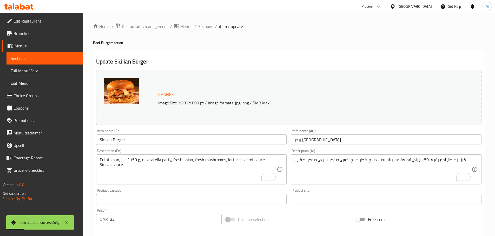
click at [126, 65] on h2 "Update Sicilian Burger" at bounding box center [288, 62] width 385 height 8
drag, startPoint x: 126, startPoint y: 65, endPoint x: 133, endPoint y: 64, distance: 7.3
click at [133, 64] on h2 "Update Sicilian Burger" at bounding box center [288, 62] width 385 height 8
copy h2 "Sicilian Burger"
click at [193, 49] on div "Home / Restaurants management / Menus / Sections / item / update Beef Burger se…" at bounding box center [288, 193] width 391 height 341
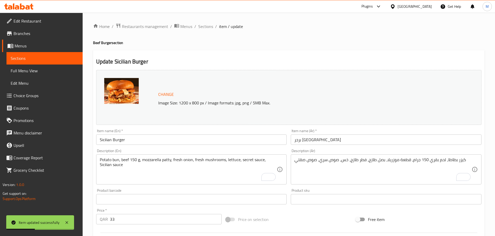
click at [201, 33] on div "Home / Restaurants management / Menus / Sections / item / update Beef Burger se…" at bounding box center [288, 193] width 391 height 341
click at [206, 28] on span "Sections" at bounding box center [205, 26] width 15 height 6
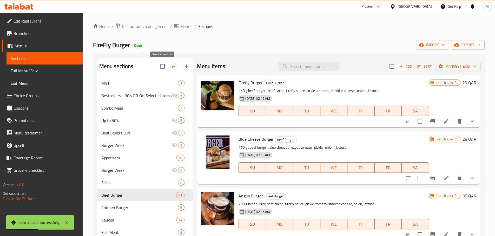
click at [122, 83] on span "M41" at bounding box center [139, 83] width 77 height 6
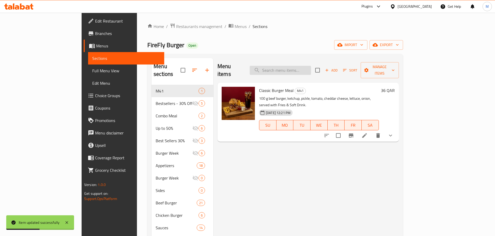
click at [301, 66] on input "search" at bounding box center [279, 70] width 61 height 9
paste input "Sicilian Burger"
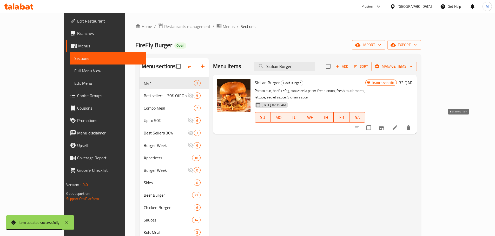
type input "Sicilian Burger"
click at [398, 125] on icon at bounding box center [394, 128] width 6 height 6
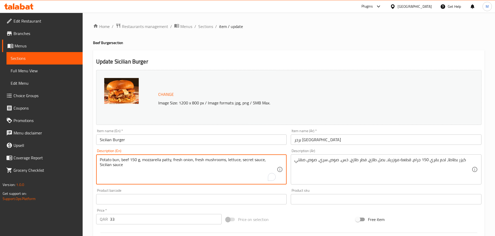
click at [178, 161] on textarea "Potato bun, beef 150 g, mozzarella patty, fresh onion, fresh mushrooms, lettuce…" at bounding box center [188, 170] width 177 height 25
paste textarea "caramelized"
type textarea "Potato bun, beef 150 g, mozzarella patty, caramelized onion, fresh mushrooms, l…"
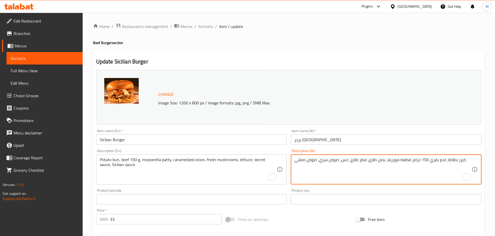
click at [370, 161] on textarea "كيزر بطاطا، لحم بقري 150 جرام، قطعة موزريلا، بصل طازج، فطر طازج، خس، صوص سري، ص…" at bounding box center [382, 170] width 177 height 25
paste textarea "مكرمل"
type textarea "كيزر بطاطا، لحم بقري 150 جرام، قطعة موزريلا، بصل مكرمل، فطر طازج، خس، صوص سري، …"
click at [488, 116] on div "Home / Restaurants management / Menus / Sections / item / update Beef Burger se…" at bounding box center [289, 194] width 412 height 362
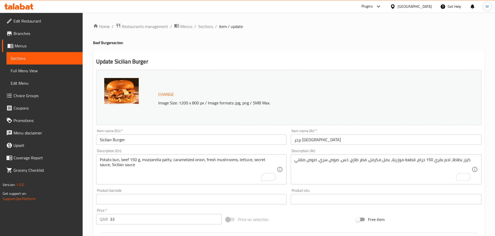
scroll to position [138, 0]
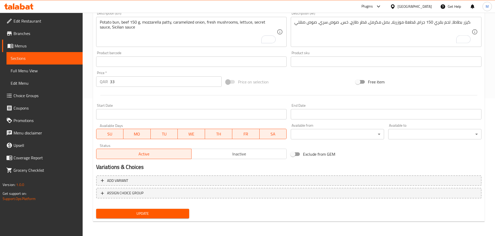
click at [147, 211] on span "Update" at bounding box center [142, 214] width 85 height 6
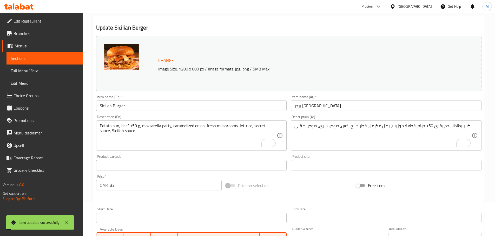
scroll to position [0, 0]
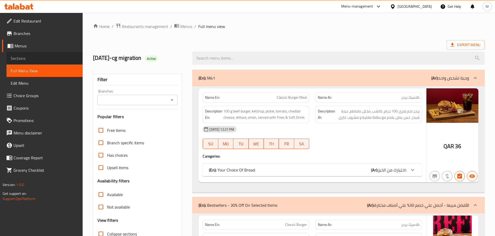
click at [40, 57] on span "Sections" at bounding box center [45, 58] width 68 height 6
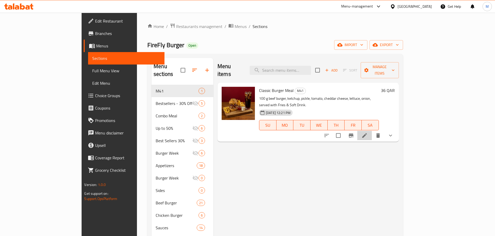
click at [371, 131] on li at bounding box center [364, 135] width 15 height 9
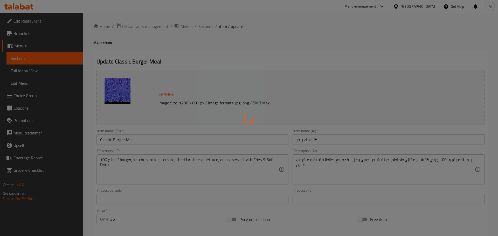
type input "اختيارك من الخبز:"
type input "1"
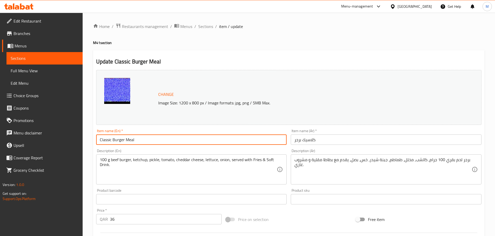
click at [120, 138] on input "Classic Burger Meal" at bounding box center [191, 140] width 191 height 10
click at [307, 141] on input "كلاسيك برجر" at bounding box center [385, 140] width 191 height 10
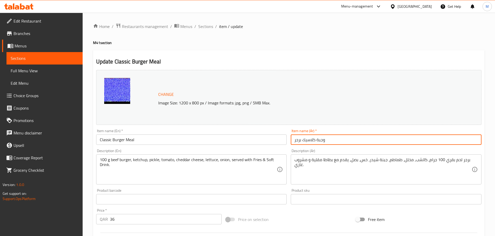
type input "وجبة كلاسيك برجر"
click at [414, 44] on h4 "M41 section" at bounding box center [288, 42] width 391 height 5
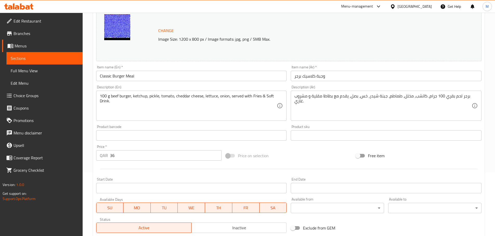
scroll to position [146, 0]
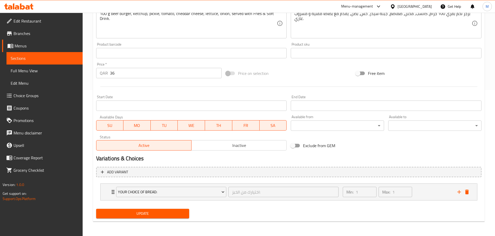
click at [138, 218] on button "Update" at bounding box center [142, 214] width 93 height 10
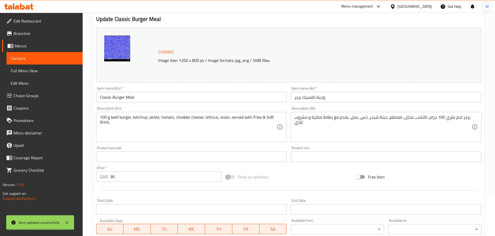
scroll to position [0, 0]
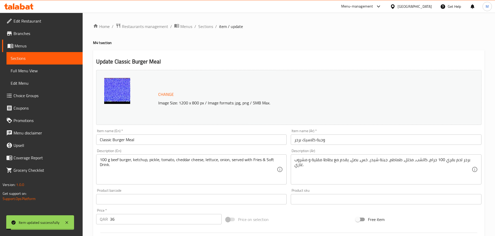
click at [317, 141] on input "وجبة كلاسيك برجر" at bounding box center [385, 140] width 191 height 10
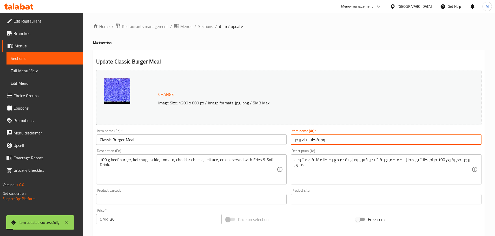
click at [317, 141] on input "وجبة كلاسيك برجر" at bounding box center [385, 140] width 191 height 10
click at [209, 27] on span "Sections" at bounding box center [205, 26] width 15 height 6
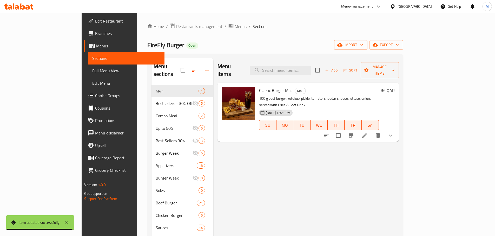
click at [92, 68] on span "Full Menu View" at bounding box center [126, 71] width 68 height 6
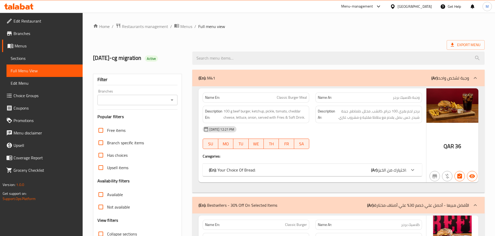
click at [258, 27] on ol "Home / Restaurants management / Menus / Full menu view" at bounding box center [288, 26] width 391 height 7
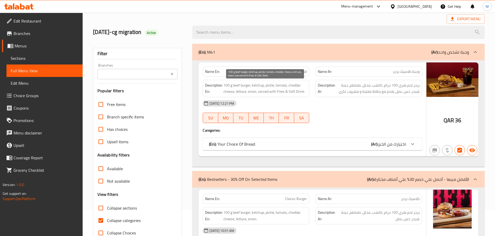
click at [251, 94] on span "100 g beef burger, ketchup, pickle, tomato, cheddar cheese, lettuce, onion, ser…" at bounding box center [264, 88] width 83 height 13
drag, startPoint x: 266, startPoint y: 91, endPoint x: 272, endPoint y: 89, distance: 7.0
click at [266, 91] on span "100 g beef burger, ketchup, pickle, tomato, cheddar cheese, lettuce, onion, ser…" at bounding box center [264, 88] width 83 height 13
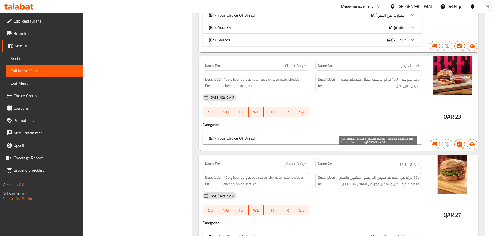
scroll to position [4818, 0]
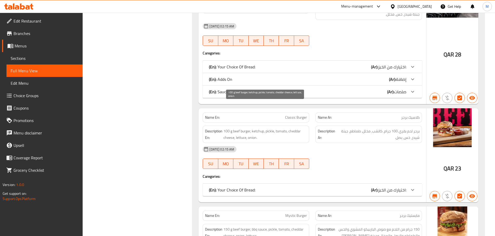
click at [279, 128] on span "100 g beef burger, ketchup, pickle, tomato, cheddar cheese, lettuce, onion." at bounding box center [264, 134] width 83 height 13
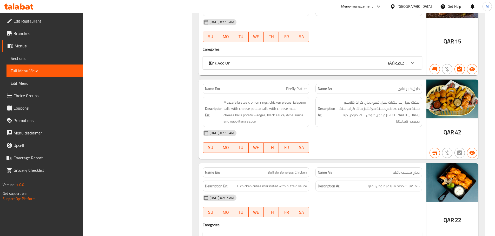
scroll to position [3051, 0]
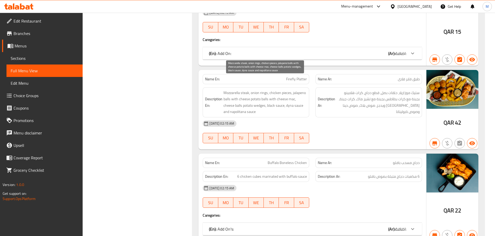
click at [265, 92] on span "Mozzarella steak, onion rings, chicken pieces, jalapeno balls with cheese potat…" at bounding box center [264, 102] width 83 height 25
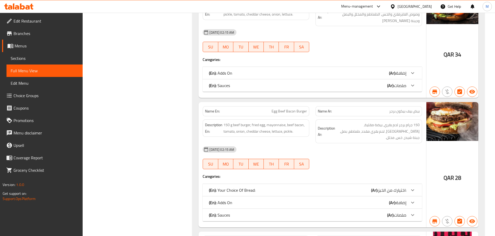
scroll to position [4721, 0]
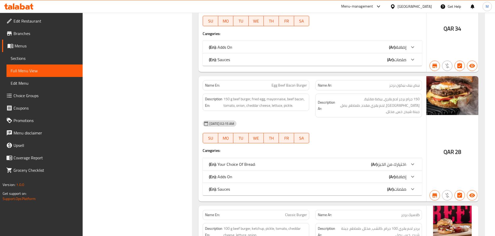
click at [281, 96] on span "150 g beef burger, fried egg, mayonnaise, beef bacon, tomato, onion, cheddar ch…" at bounding box center [264, 102] width 83 height 13
click at [279, 91] on div "Description En: 150 g beef burger, fried egg, mayonnaise, beef bacon, tomato, o…" at bounding box center [255, 106] width 113 height 30
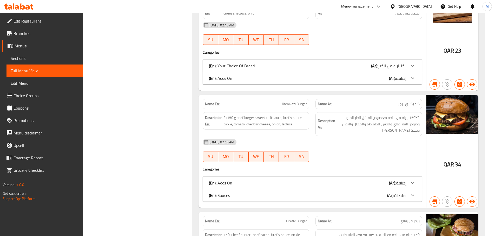
scroll to position [1464, 0]
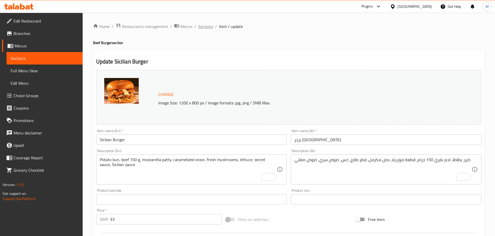
click at [207, 25] on span "Sections" at bounding box center [205, 26] width 15 height 6
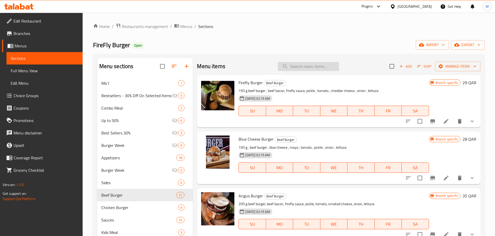
click at [301, 67] on input "search" at bounding box center [307, 66] width 61 height 9
paste input "Beef Kids Meal"
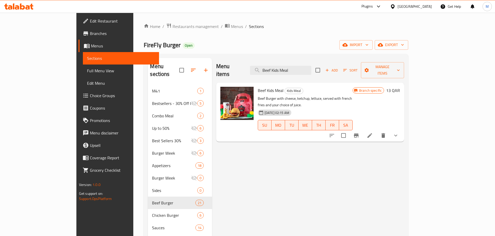
type input "Beef Kids Meal"
click at [377, 131] on li at bounding box center [369, 135] width 15 height 9
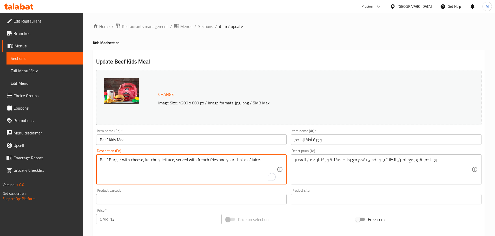
paste textarea "and lettuce, served with french fries and your choice of juice"
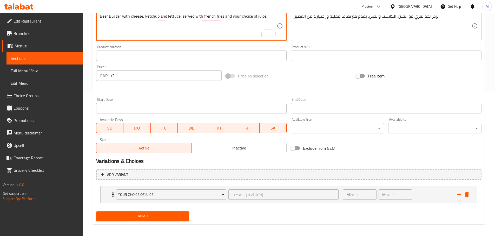
scroll to position [146, 0]
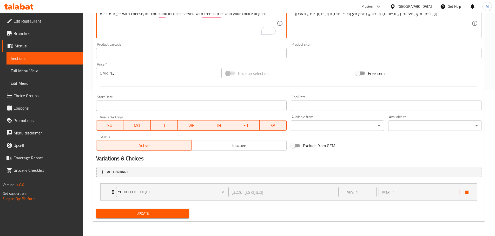
type textarea "Beef Burger with cheese, ketchup and lettuce, served with french fries and your…"
click at [171, 209] on button "Update" at bounding box center [142, 214] width 93 height 10
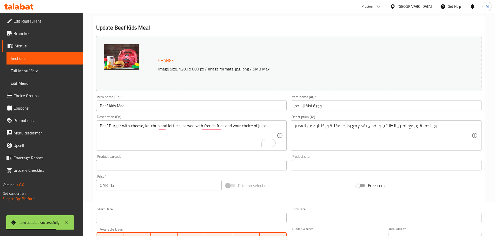
scroll to position [0, 0]
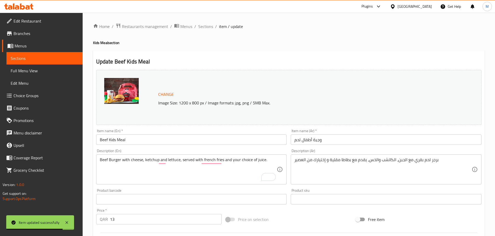
drag, startPoint x: 203, startPoint y: 24, endPoint x: 182, endPoint y: 1, distance: 31.8
click at [203, 24] on span "Sections" at bounding box center [205, 26] width 15 height 6
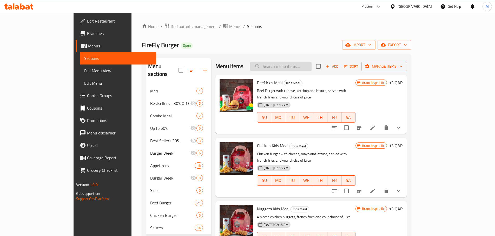
drag, startPoint x: 297, startPoint y: 64, endPoint x: 307, endPoint y: 69, distance: 10.7
click at [299, 65] on input "search" at bounding box center [280, 66] width 61 height 9
paste input "Firefly Platter"
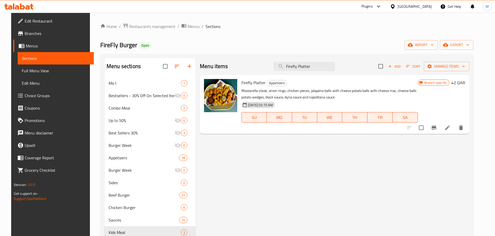
type input "Firefly Platter"
click at [450, 128] on icon at bounding box center [447, 128] width 6 height 6
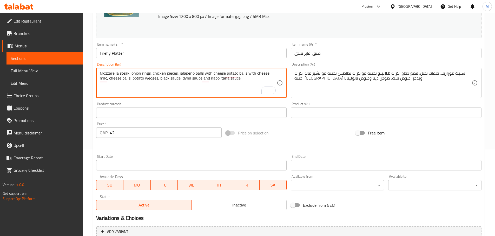
scroll to position [138, 0]
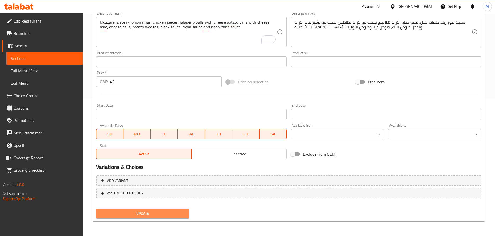
click at [136, 211] on span "Update" at bounding box center [142, 214] width 85 height 6
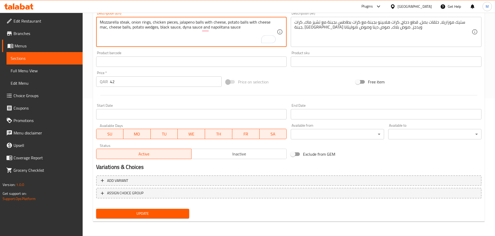
type textarea "Mozzarella steak, onion rings, chicken pieces, jalapeno balls with cheese, pota…"
click at [135, 214] on span "Update" at bounding box center [142, 214] width 85 height 6
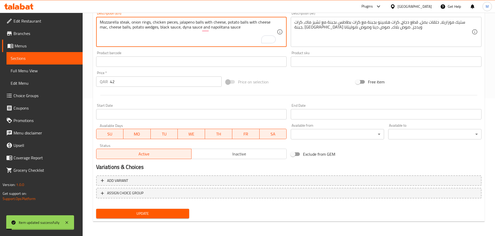
click at [153, 23] on textarea "Mozzarella steak, onion rings, chicken pieces, jalapeno balls with cheese, pota…" at bounding box center [188, 32] width 177 height 25
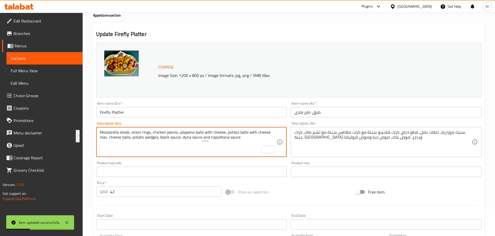
scroll to position [0, 0]
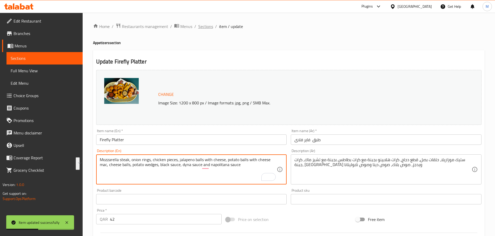
click at [208, 24] on span "Sections" at bounding box center [205, 26] width 15 height 6
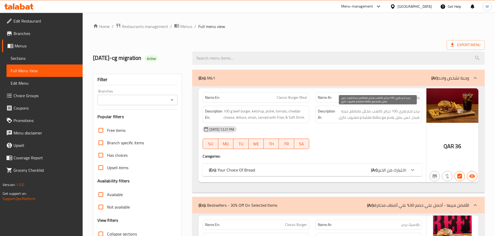
click at [361, 117] on span "برجر لحم بقري 100 جرام، كاتشب، مخلل، طماطم، جبنة شيدر، خس، بصل، يقدم مع بطاطا م…" at bounding box center [377, 114] width 83 height 13
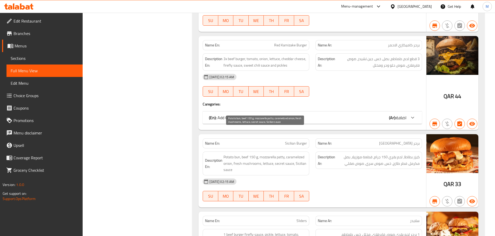
click at [262, 154] on span "Potato bun, beef 150 g, mozzarella patty, caramelized onion, fresh mushrooms, l…" at bounding box center [264, 163] width 83 height 19
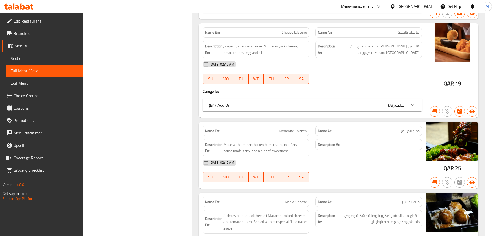
click at [387, 99] on div "(En): Add On: (Ar): اضافة:" at bounding box center [311, 105] width 219 height 12
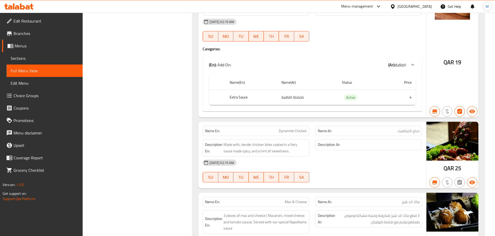
click at [398, 61] on span "اضافة:" at bounding box center [400, 65] width 11 height 8
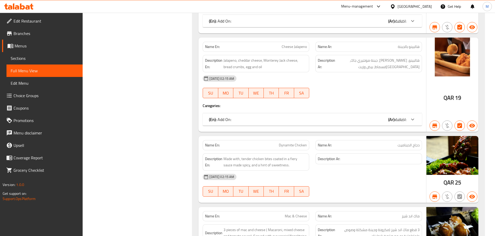
scroll to position [3796, 0]
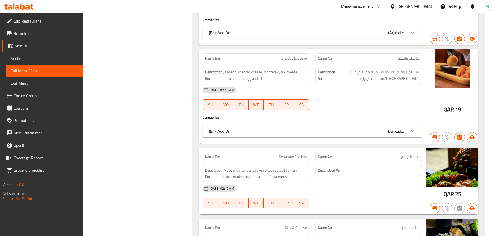
click at [280, 84] on div "[DATE] 02:15 AM" at bounding box center [311, 90] width 225 height 12
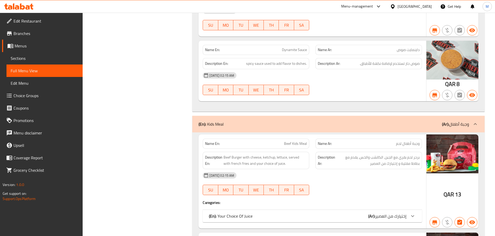
click at [260, 154] on span "Beef Burger with cheese, ketchup, lettuce, served with french fries and your ch…" at bounding box center [264, 160] width 83 height 13
click at [346, 154] on span "برجر لحم بقري مع الجبن، الكاتشب والخس، يقدم مع بطاطا مقلية و إختيارك من العصير" at bounding box center [377, 160] width 83 height 13
click at [277, 154] on span "Beef Burger with cheese, ketchup, lettuce, served with french fries and your ch…" at bounding box center [264, 160] width 83 height 13
click at [271, 154] on span "Beef Burger with cheese, ketchup, lettuce, served with french fries and your ch…" at bounding box center [264, 160] width 83 height 13
click at [294, 141] on span "Beef Kids Meal" at bounding box center [295, 143] width 23 height 5
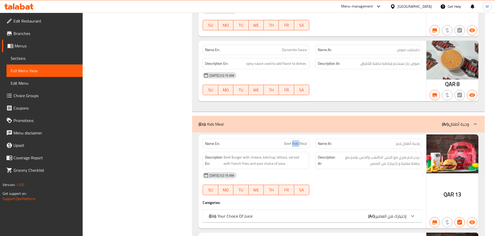
click at [294, 141] on span "Beef Kids Meal" at bounding box center [295, 143] width 23 height 5
copy span "Beef Kids Meal"
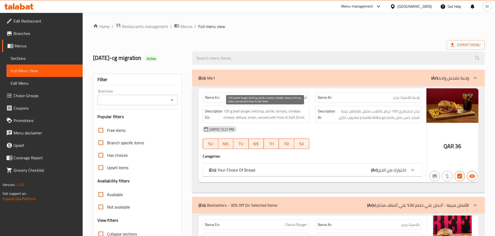
click at [286, 111] on span "100 g beef burger, ketchup, pickle, tomato, cheddar cheese, lettuce, onion, ser…" at bounding box center [264, 114] width 83 height 13
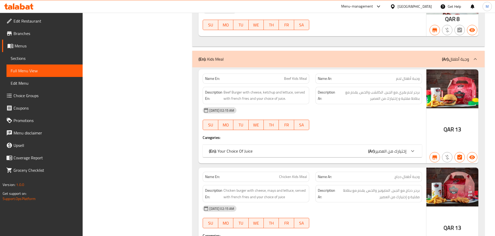
scroll to position [7765, 0]
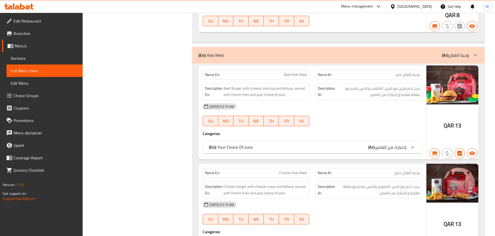
click at [270, 100] on div "[DATE] 02:15 AM" at bounding box center [311, 106] width 225 height 12
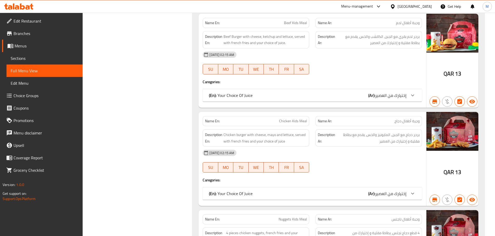
scroll to position [10462, 0]
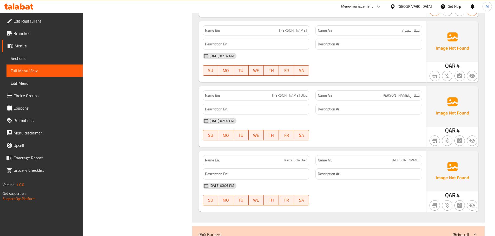
click at [383, 180] on div "[DATE] 02:03 PM" at bounding box center [311, 186] width 225 height 12
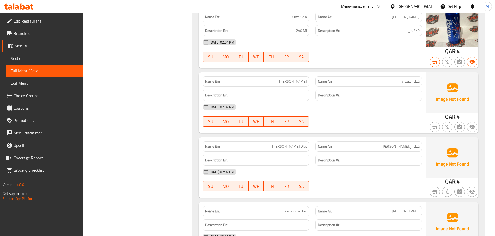
scroll to position [10436, 0]
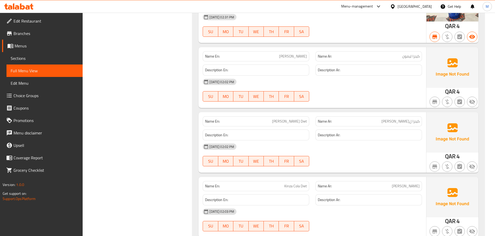
click at [279, 132] on h6 "Description En:" at bounding box center [256, 135] width 102 height 6
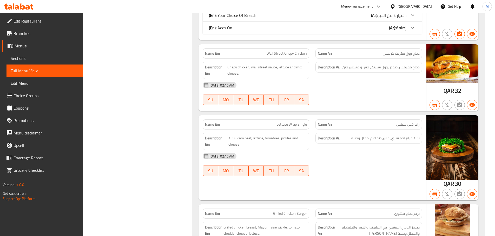
scroll to position [5386, 0]
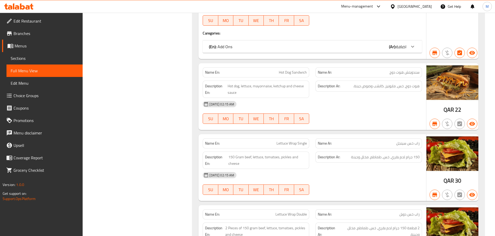
click at [356, 136] on div "Name Ar: راب خس سينجل" at bounding box center [368, 144] width 113 height 16
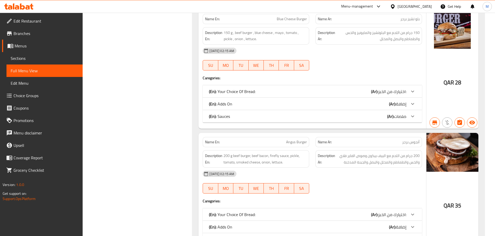
scroll to position [4244, 0]
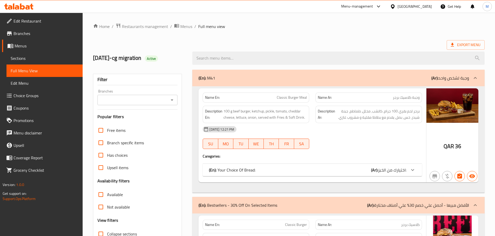
scroll to position [2999, 0]
